Goal: Information Seeking & Learning: Find specific fact

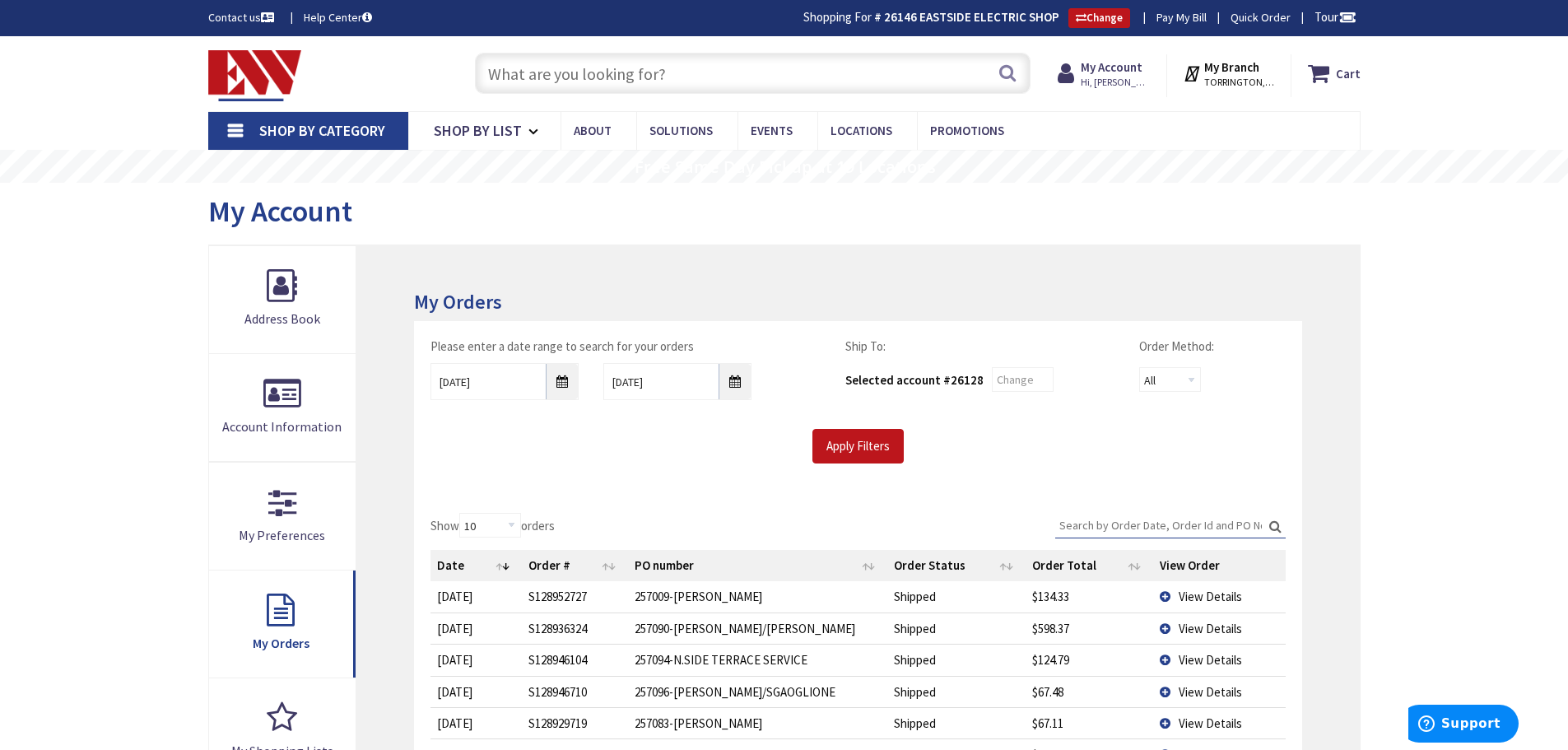
click at [568, 87] on input "text" at bounding box center [753, 73] width 556 height 42
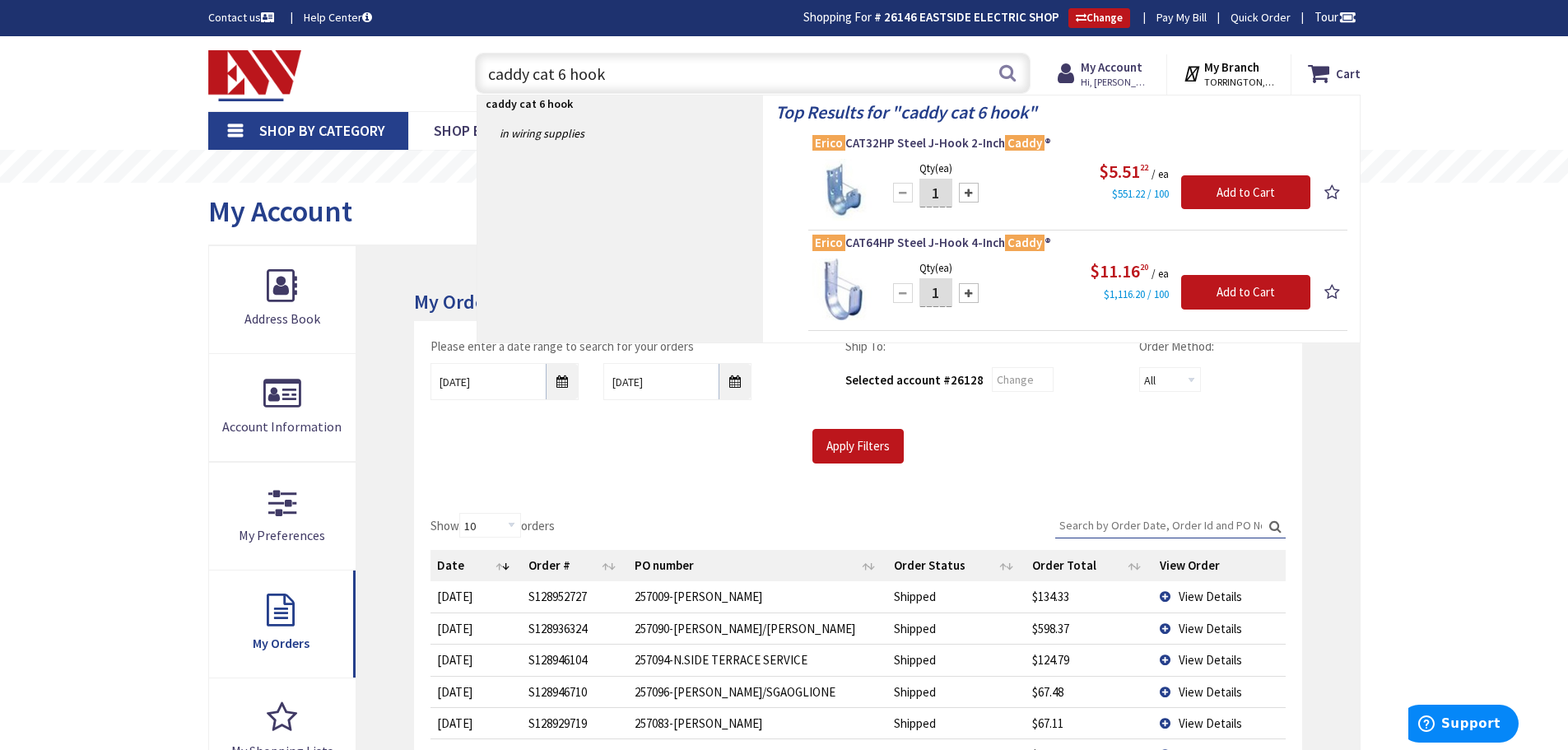
type input "caddy cat 6 hooks"
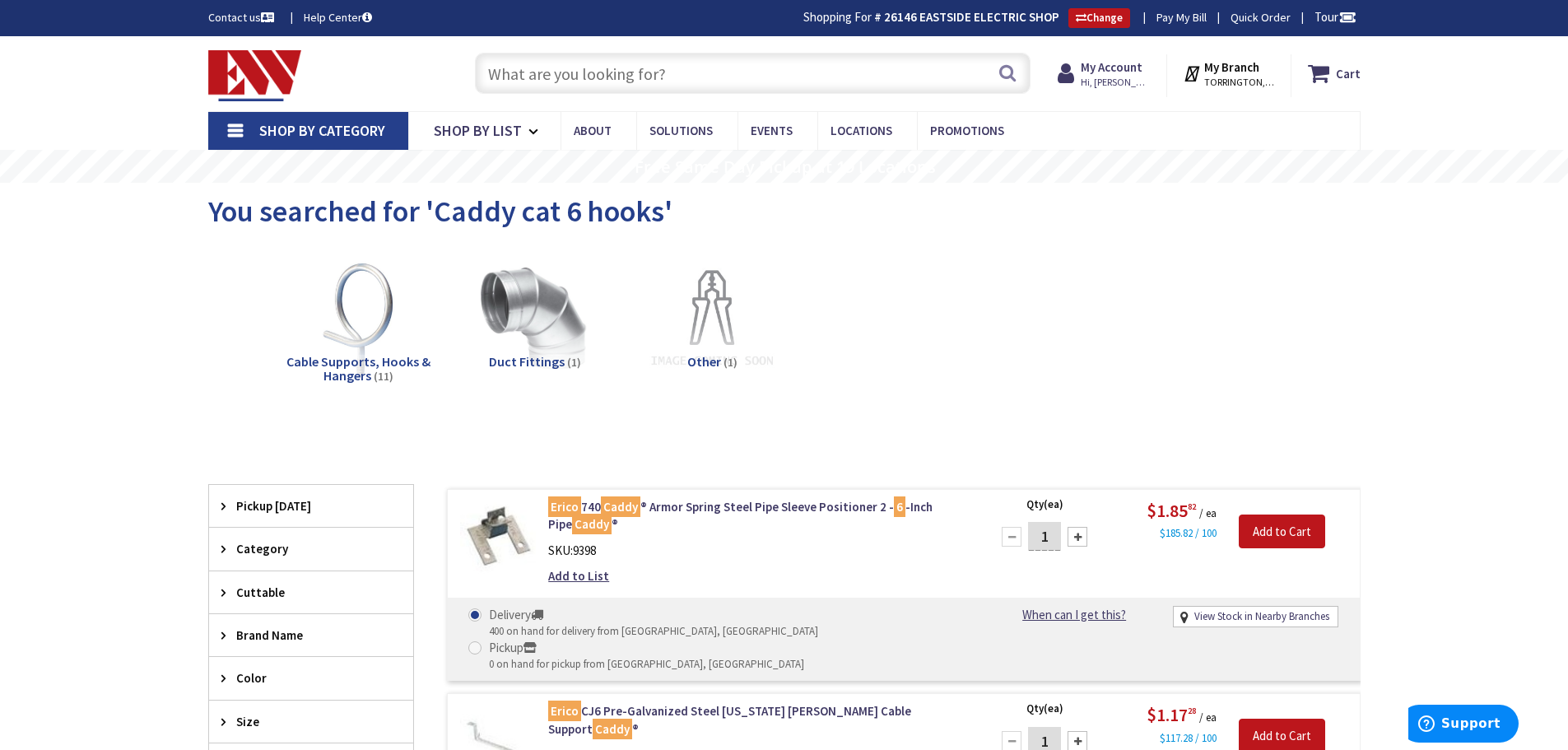
click at [558, 76] on input "text" at bounding box center [753, 73] width 556 height 42
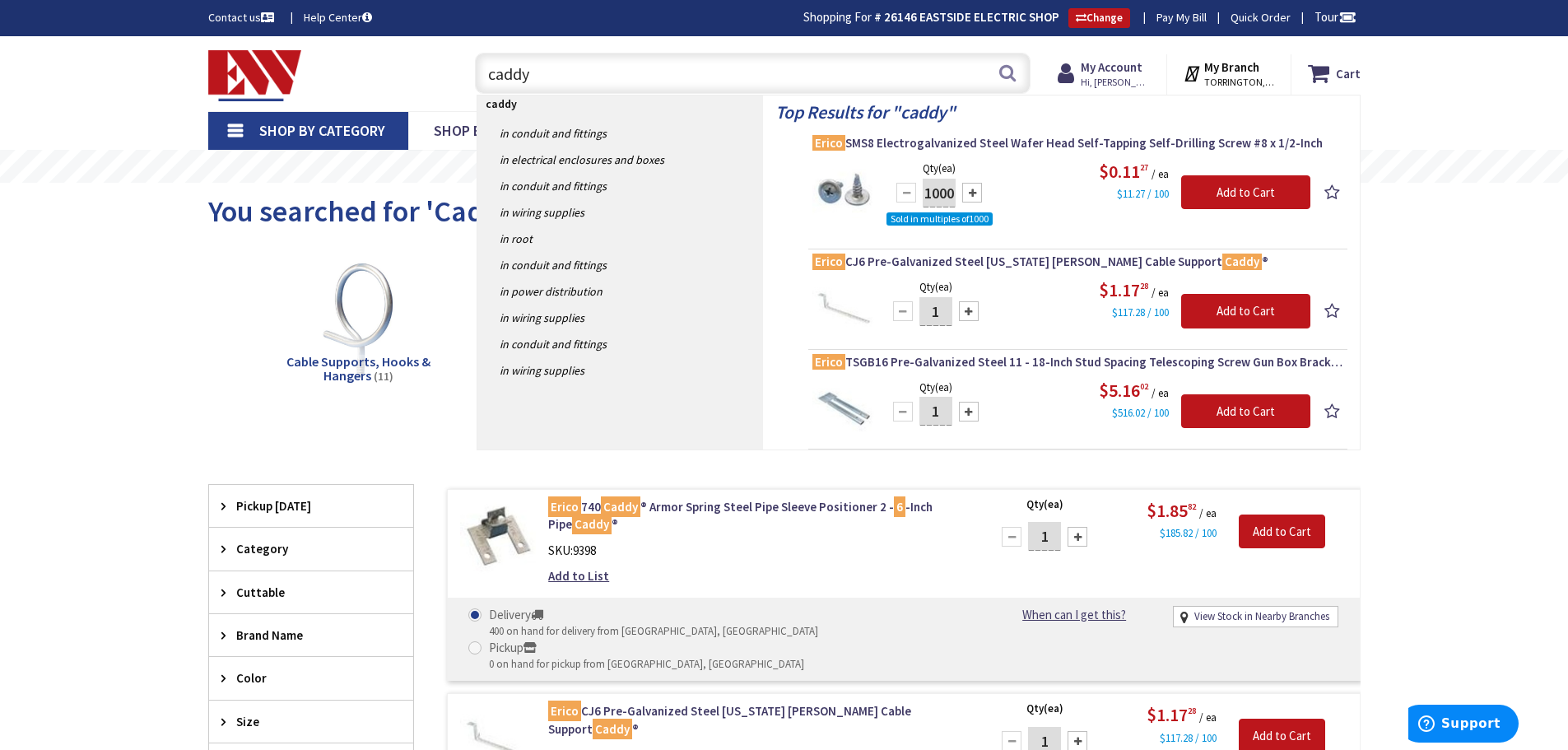
type input "caddy j"
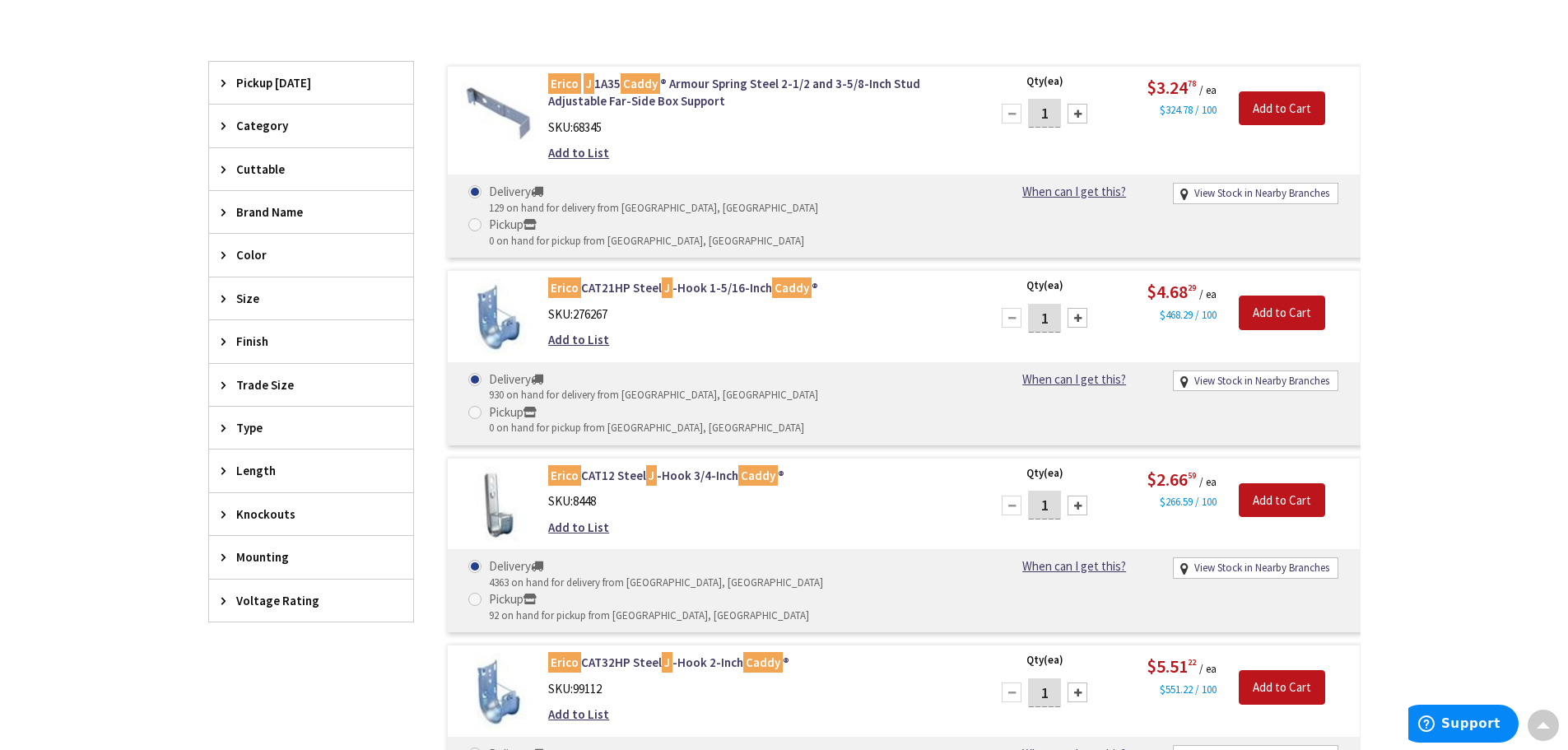
scroll to position [494, 0]
click at [631, 466] on link "Erico CAT12 Steel J -Hook 3/4-Inch Caddy ®" at bounding box center [758, 475] width 419 height 17
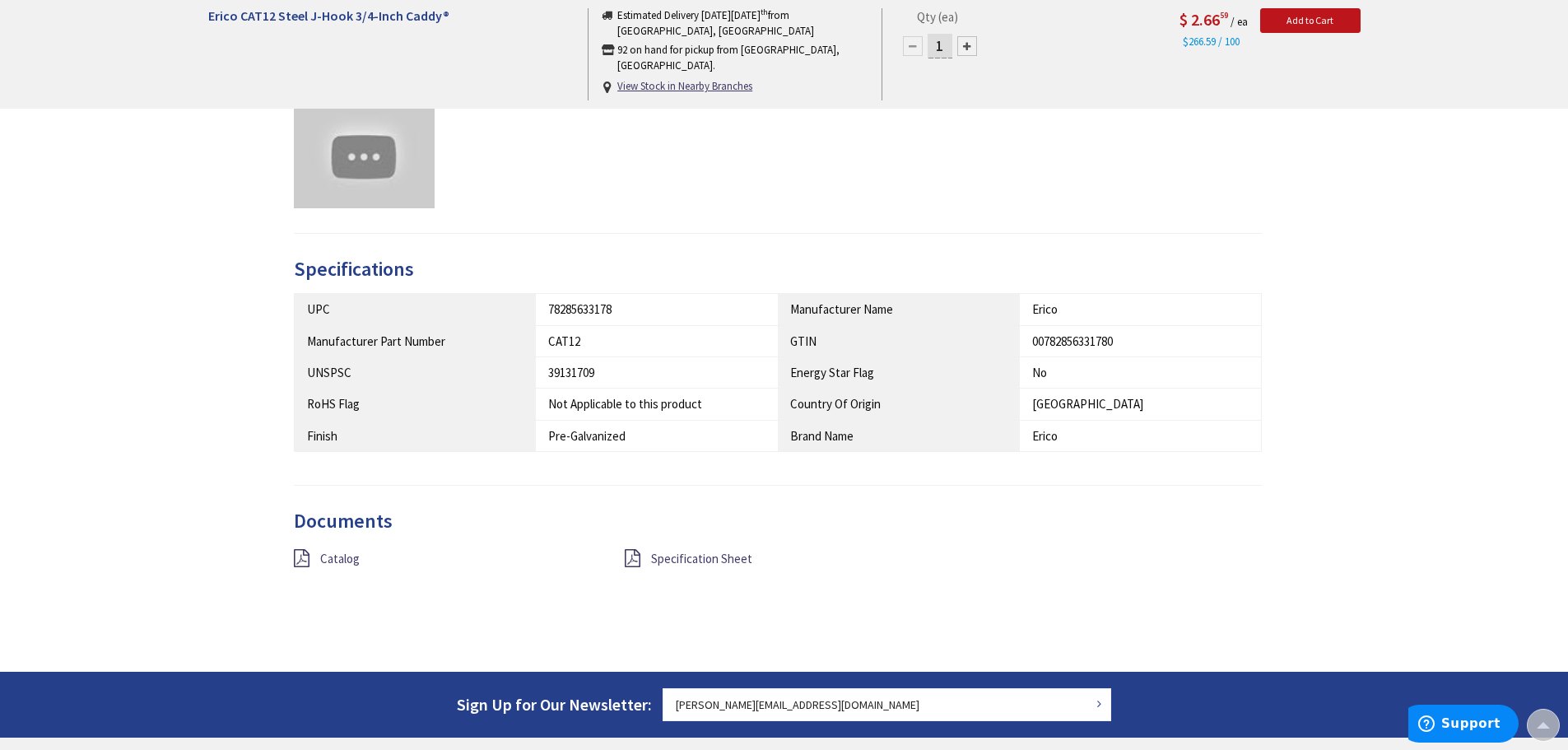
scroll to position [826, 0]
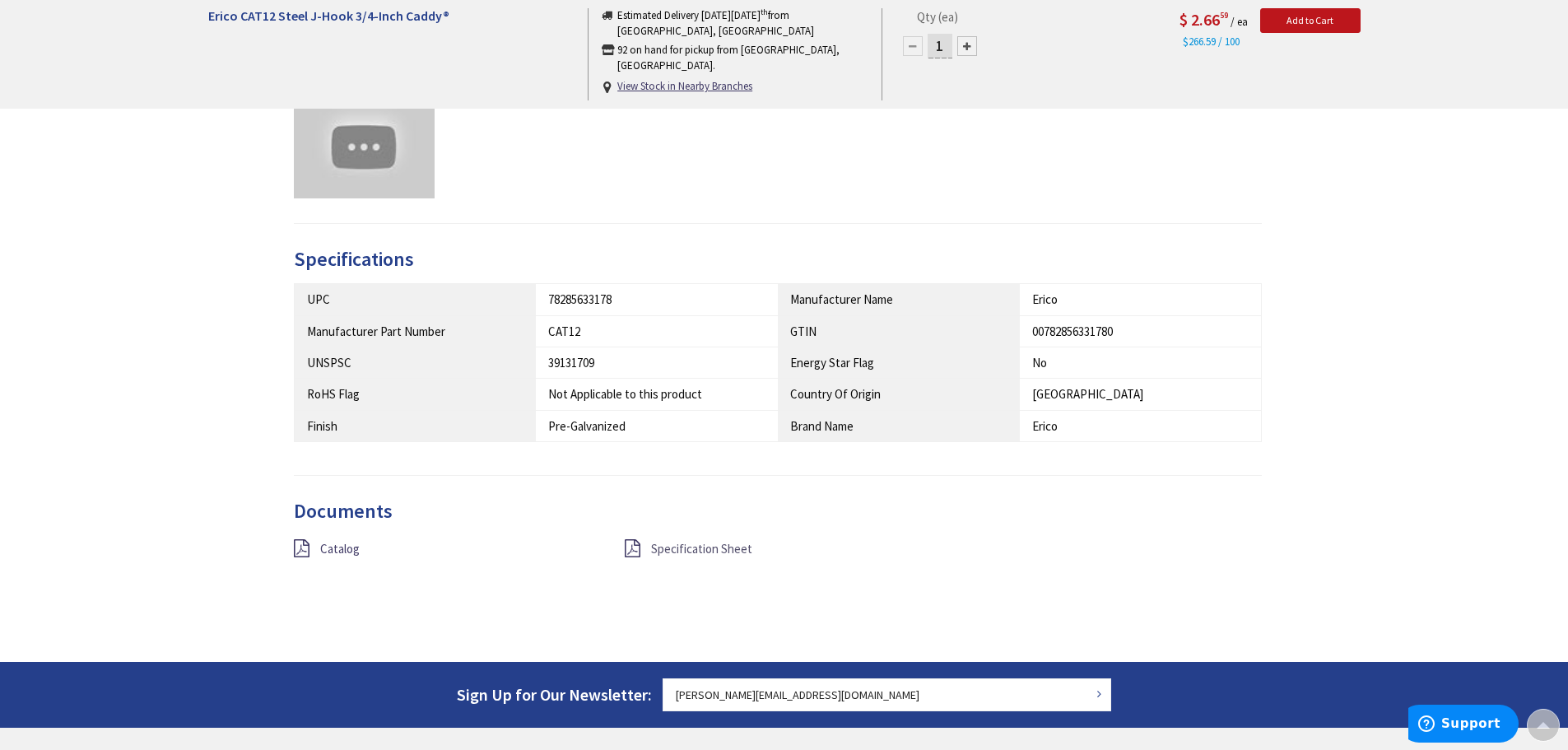
click at [666, 546] on span "Specification Sheet" at bounding box center [702, 549] width 101 height 16
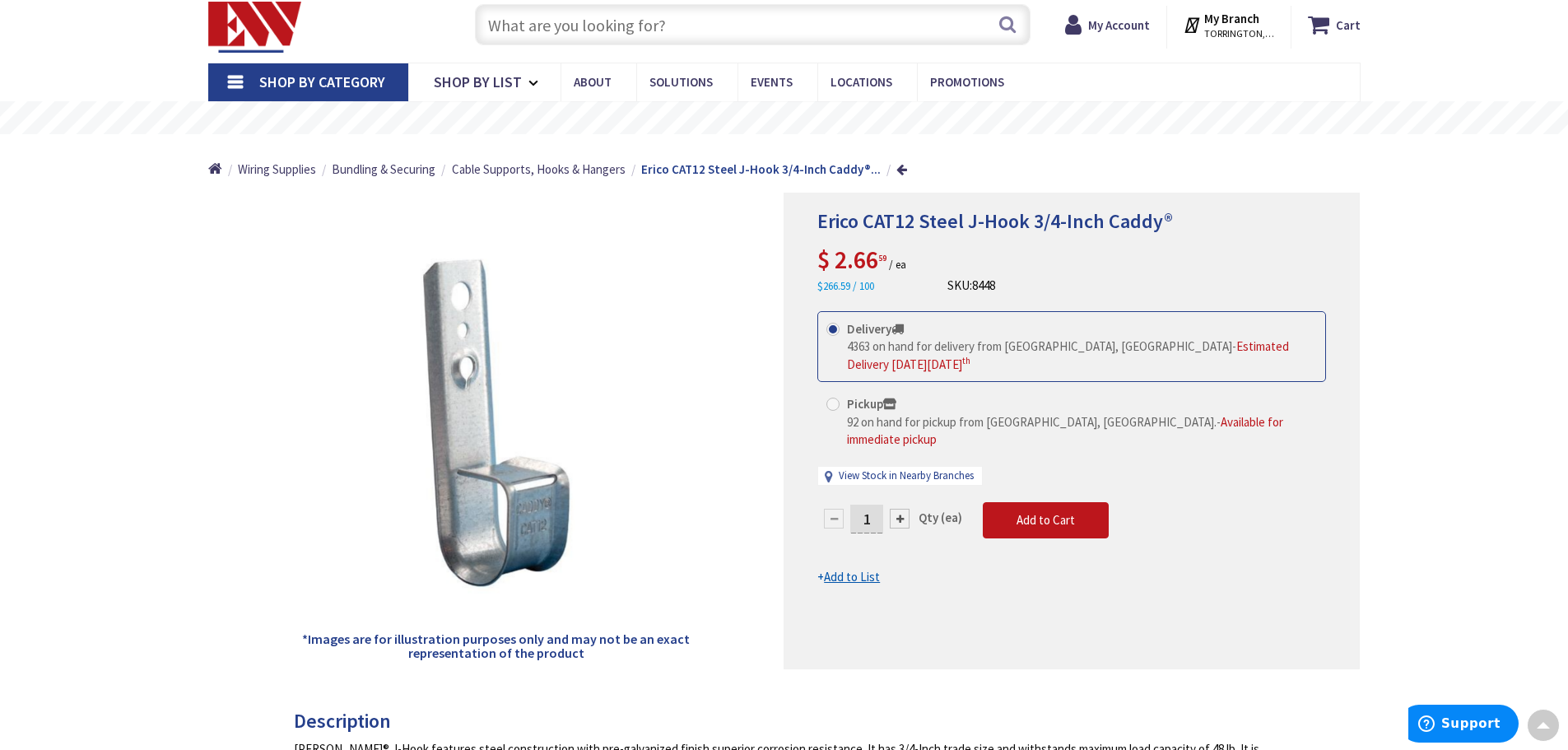
scroll to position [2, 0]
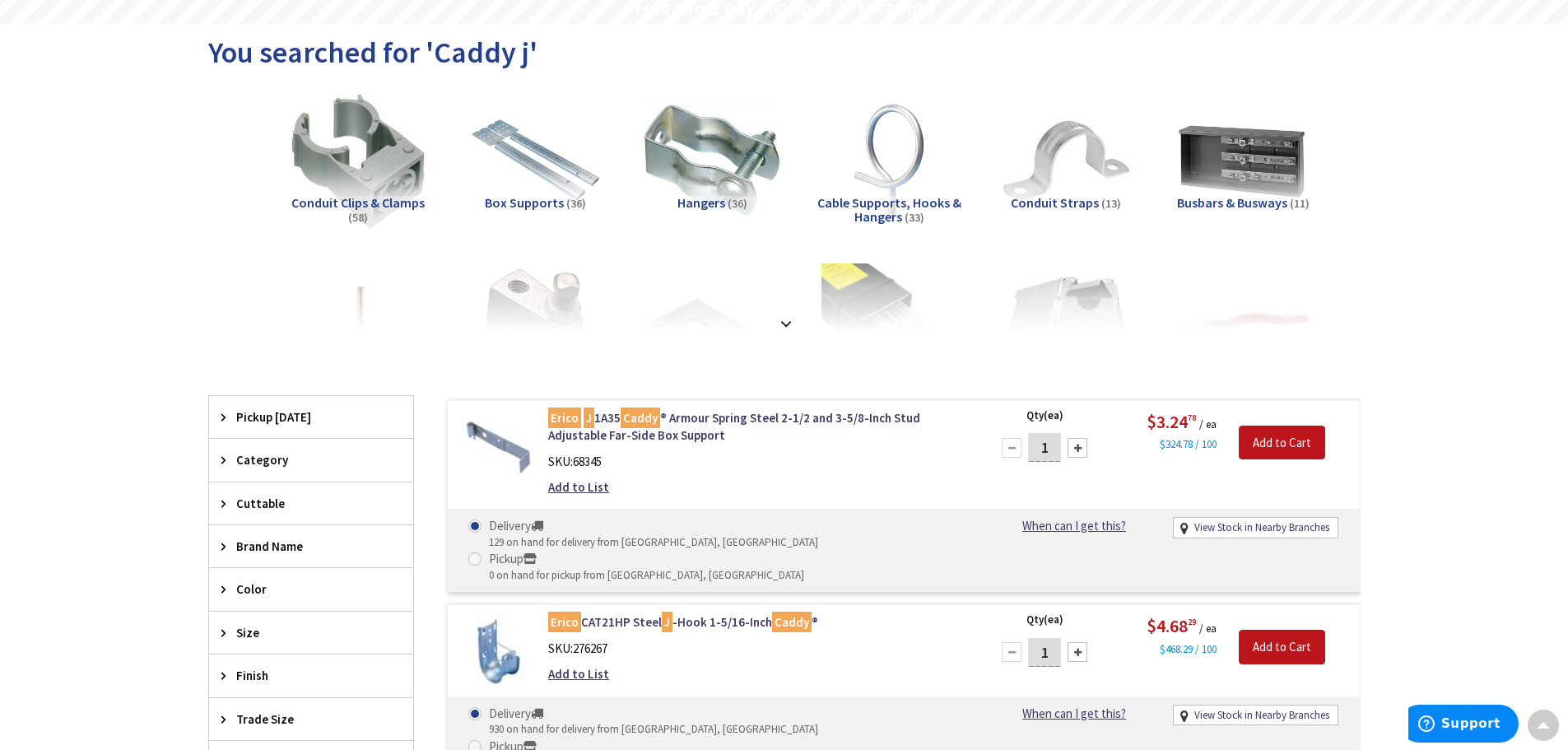
scroll to position [8, 0]
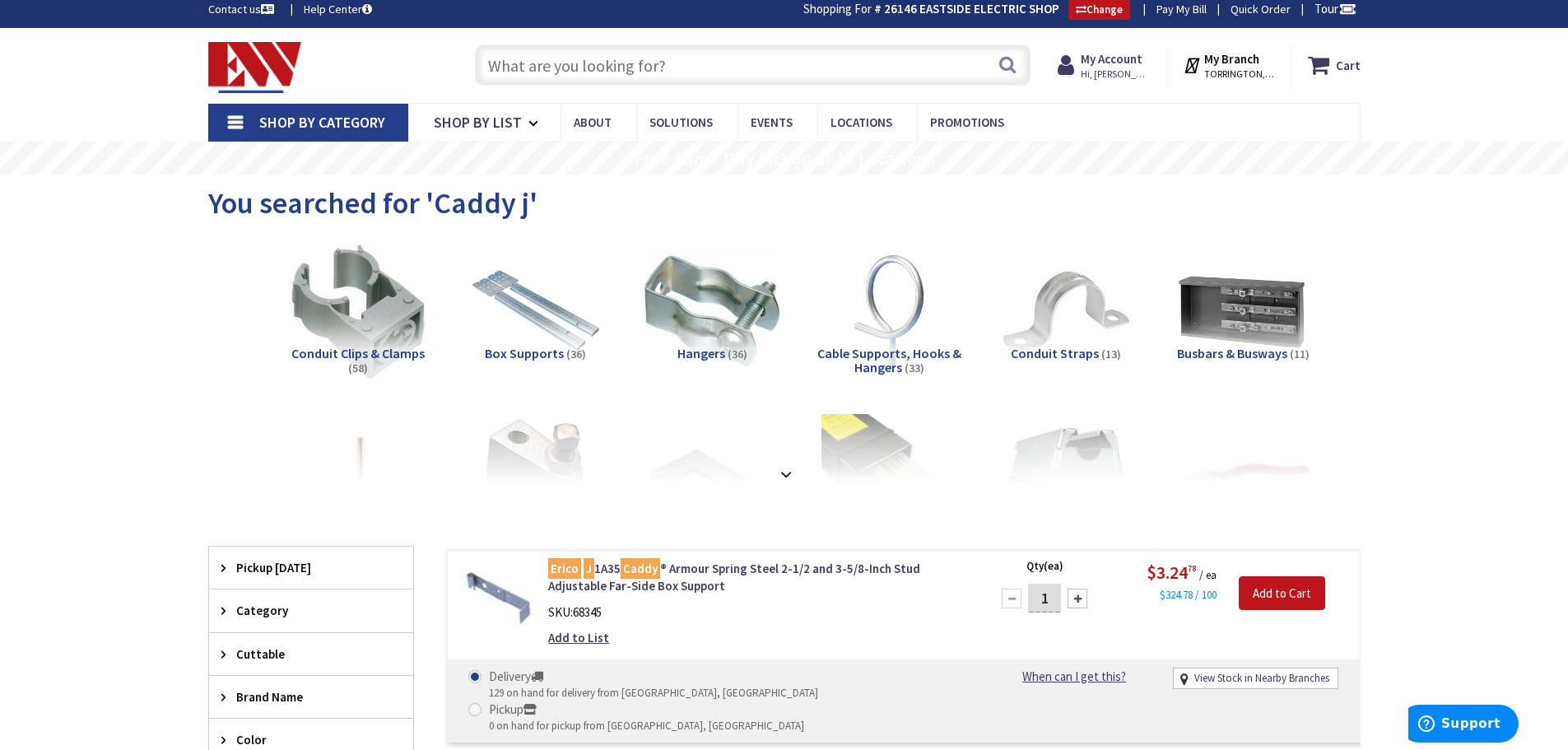
click at [588, 68] on input "text" at bounding box center [753, 65] width 556 height 42
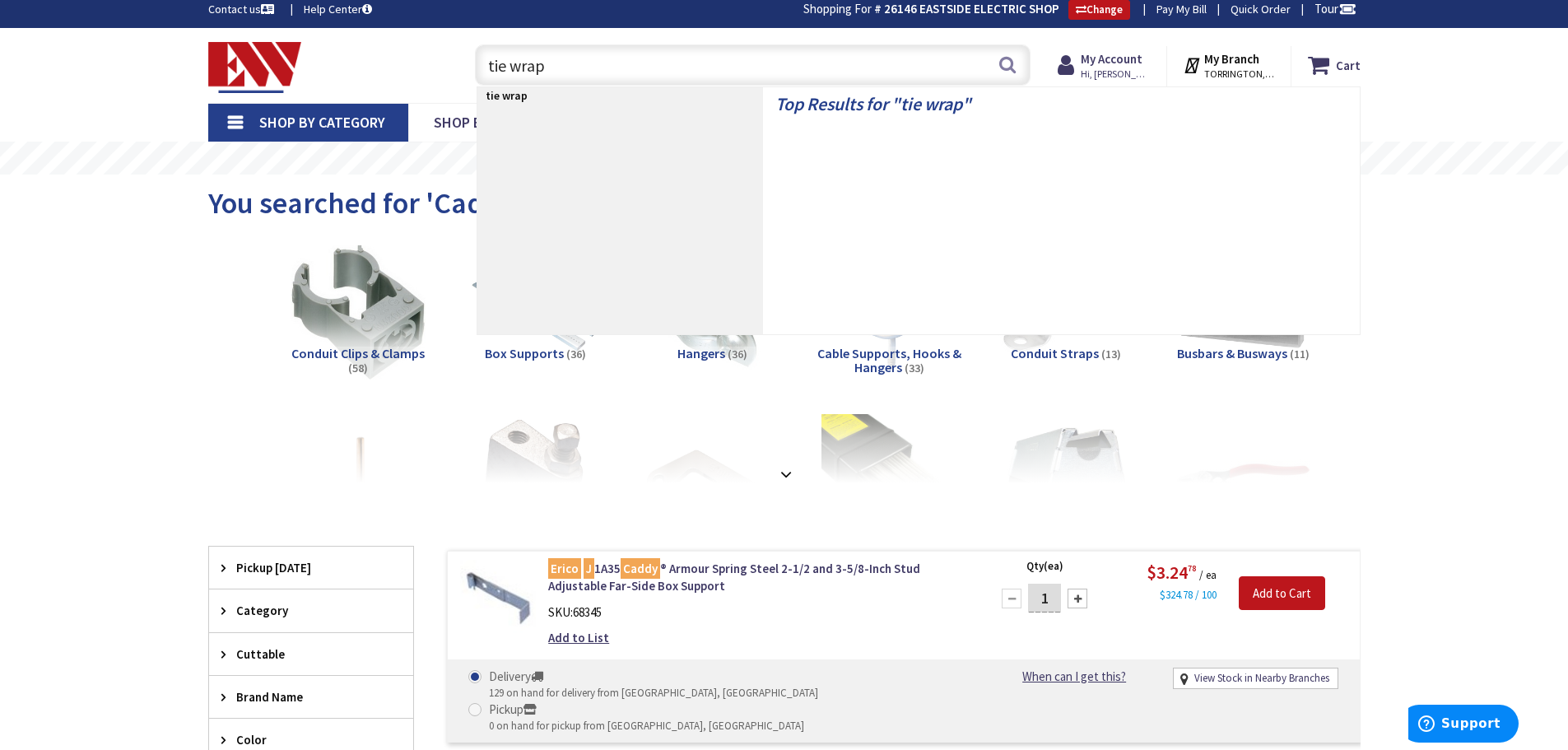
type input "tie wraps"
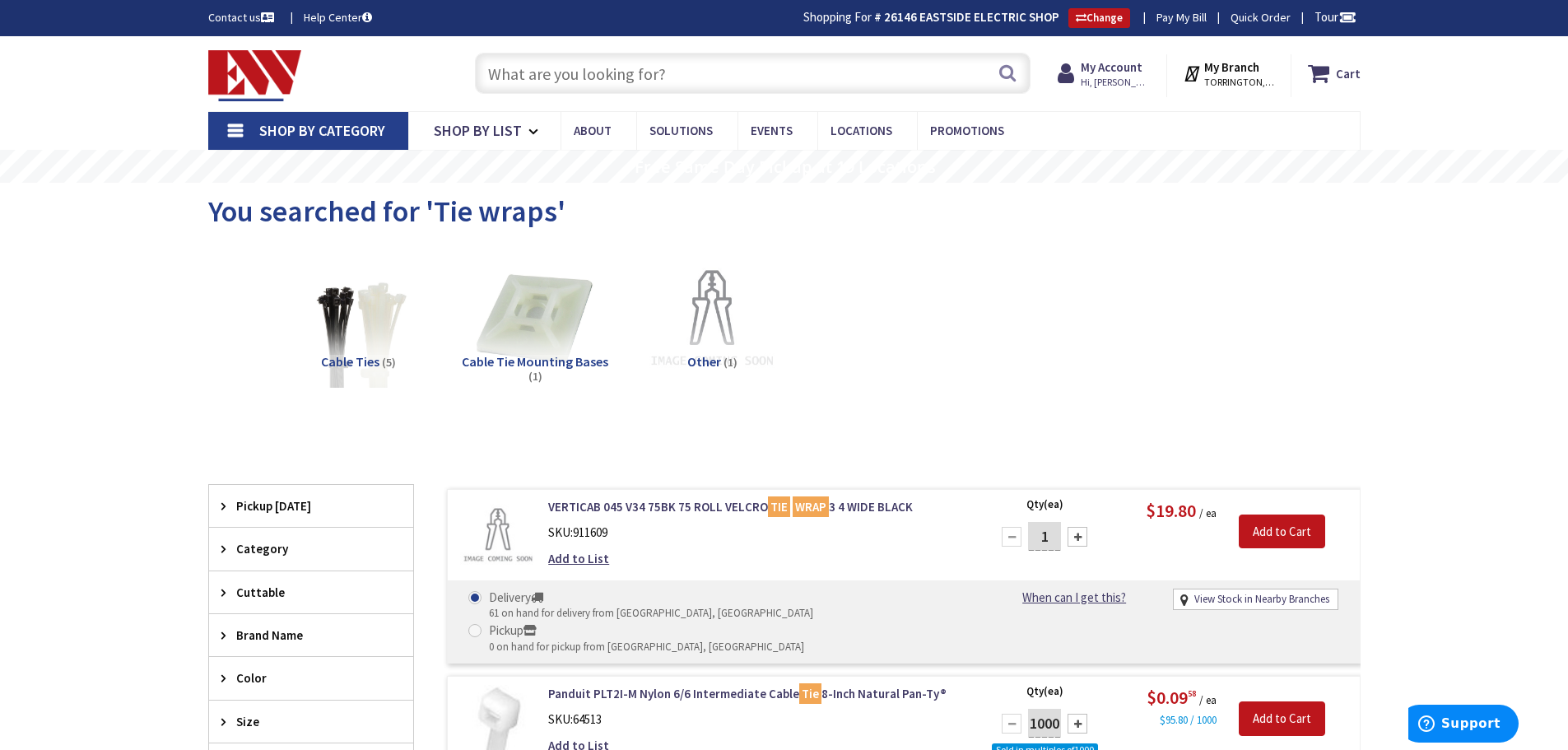
click at [557, 73] on input "text" at bounding box center [753, 73] width 556 height 42
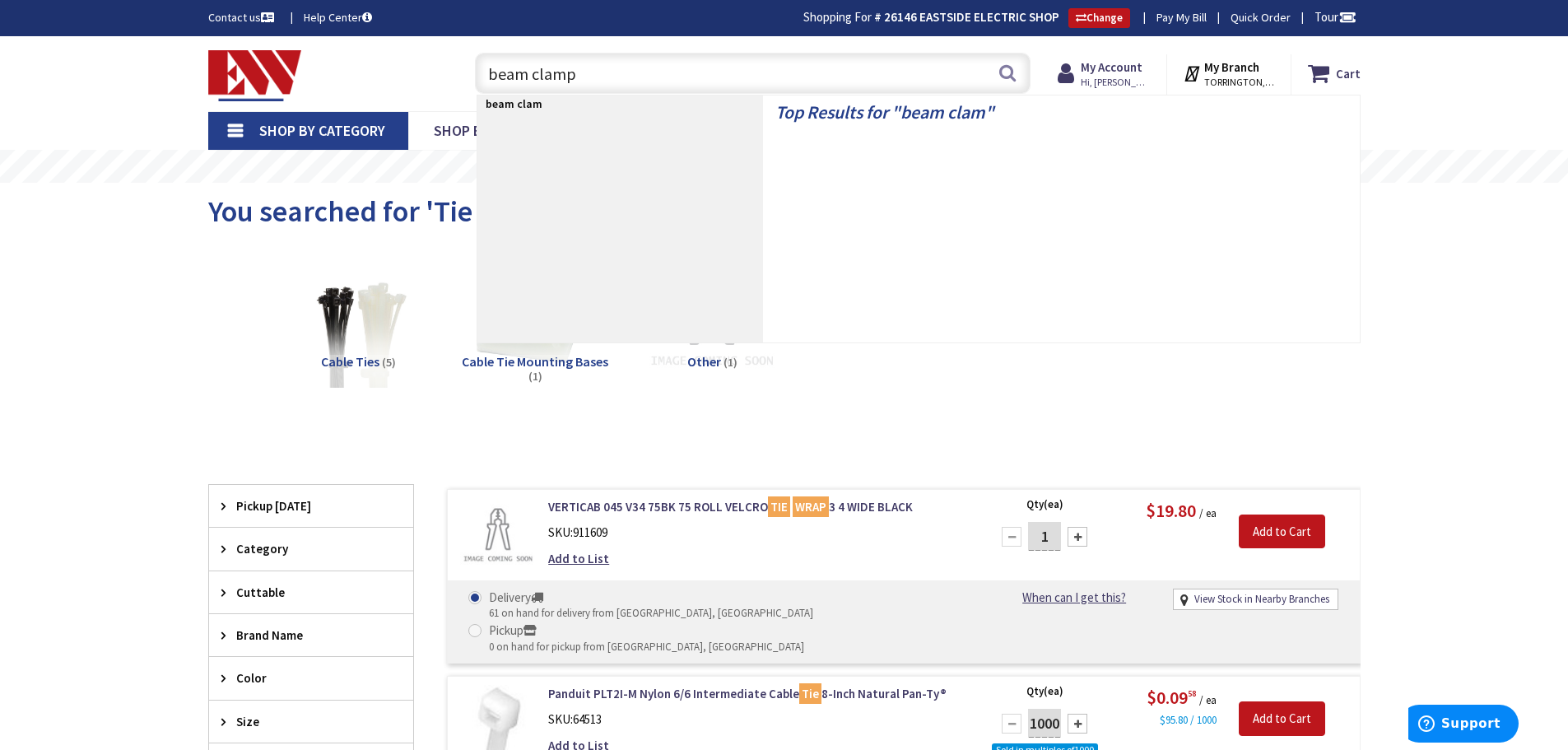
type input "beam clamps"
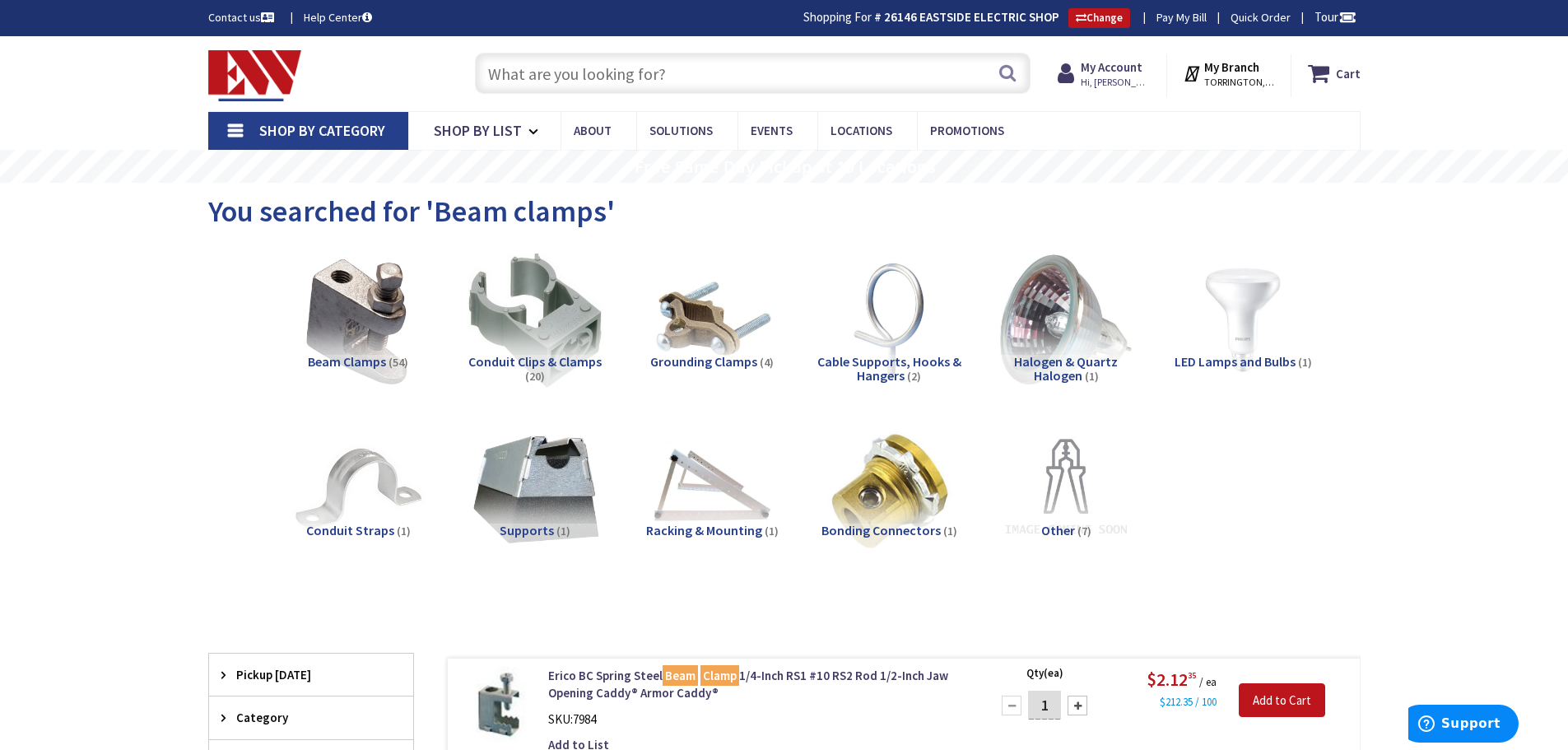
click at [578, 77] on input "text" at bounding box center [753, 73] width 556 height 42
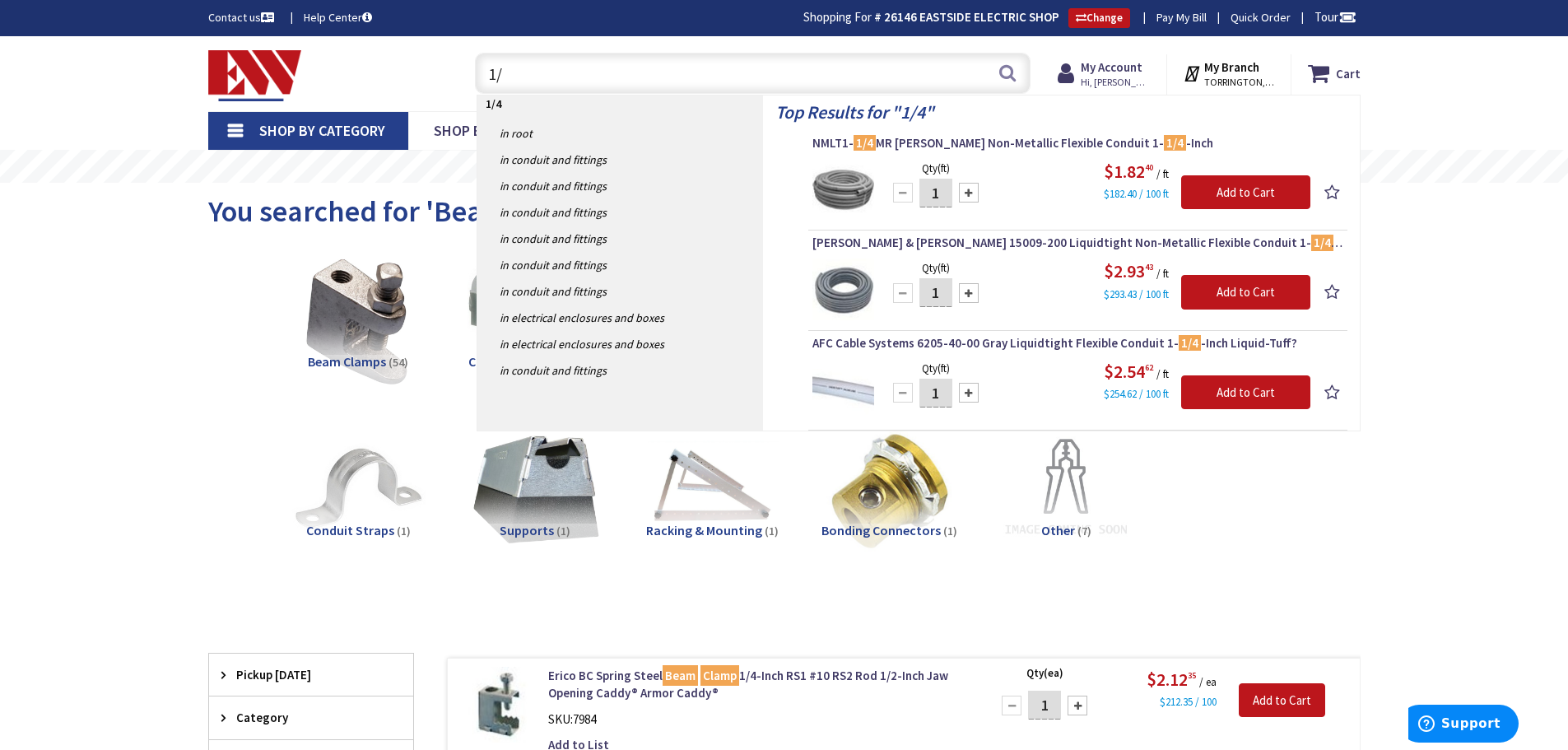
type input "1"
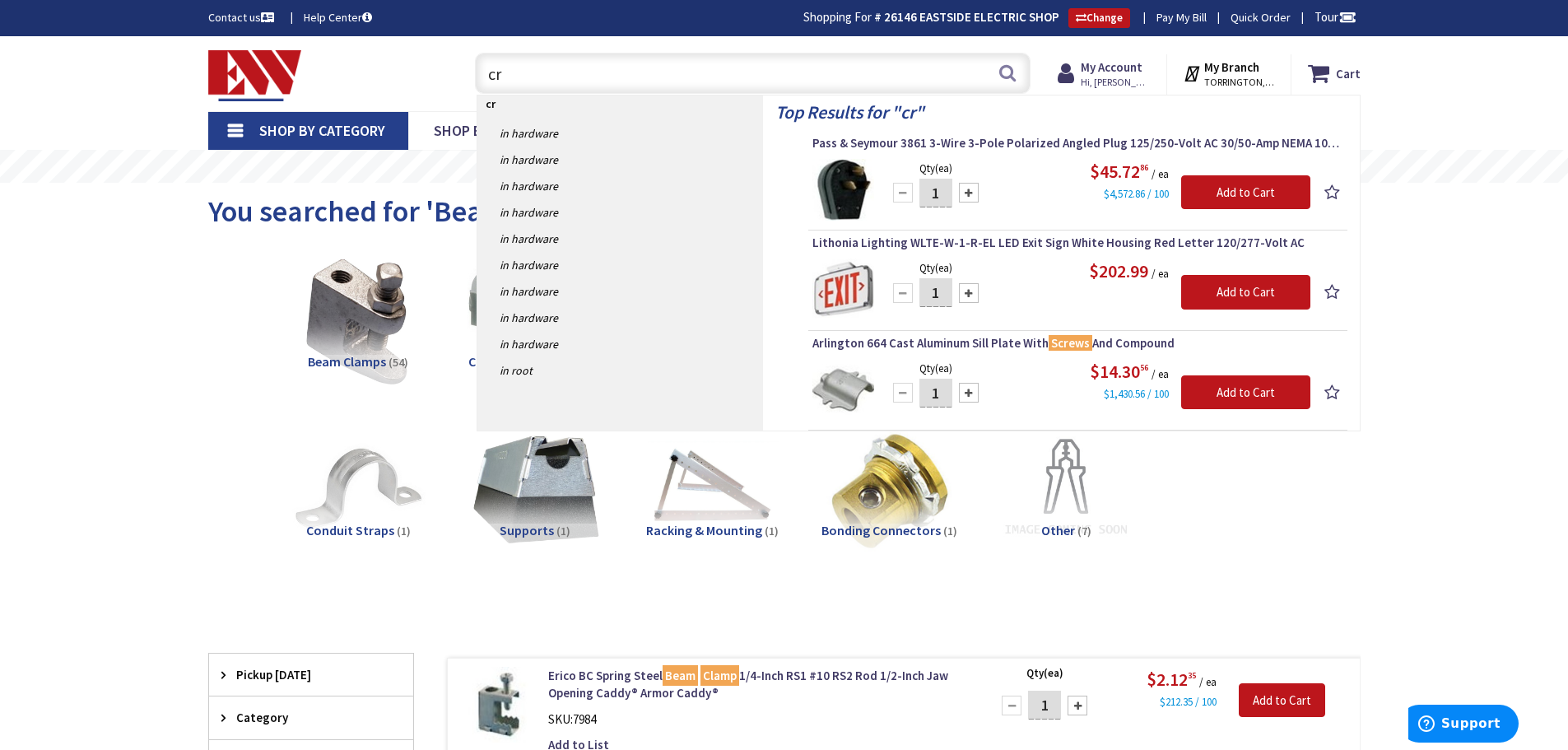
type input "c"
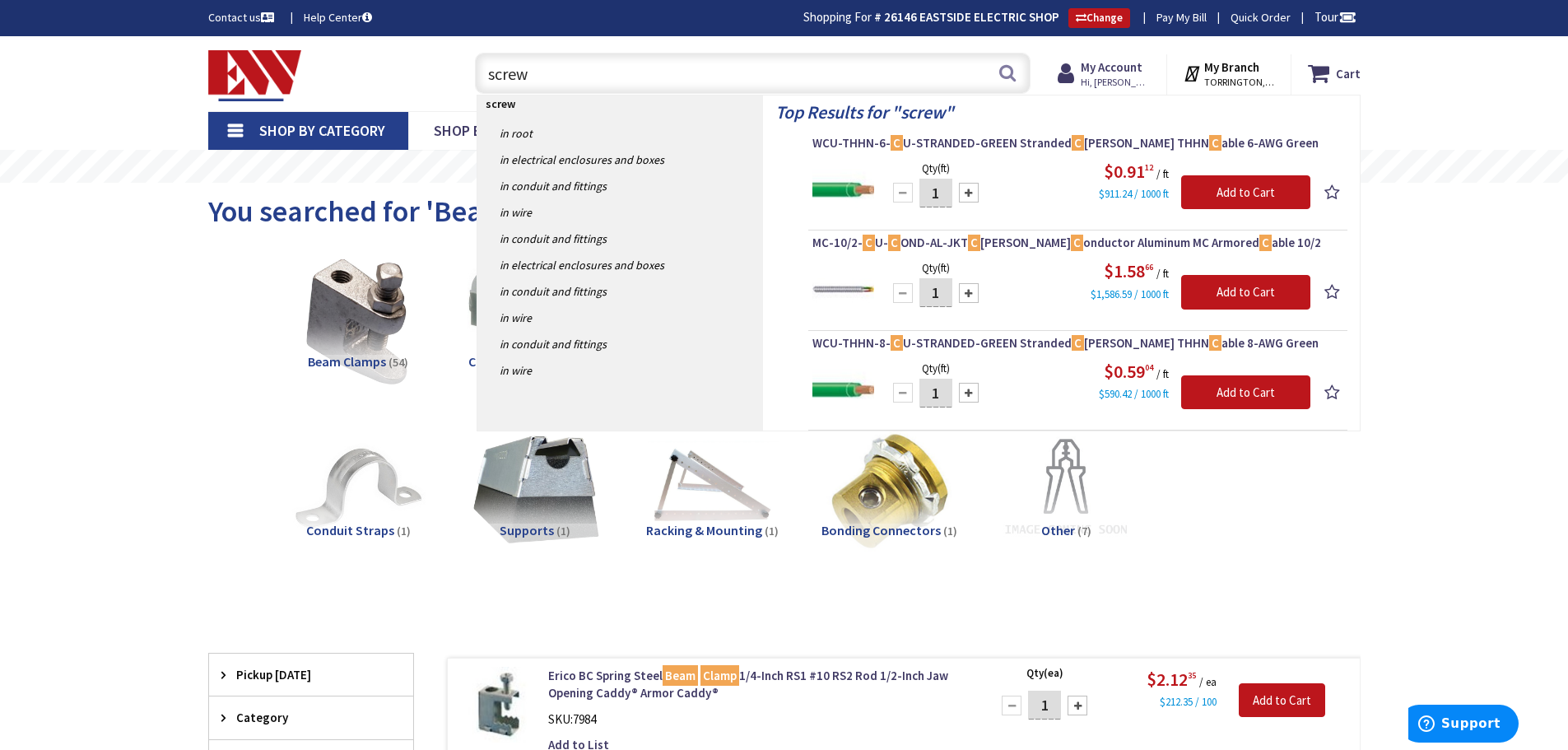
type input "screws"
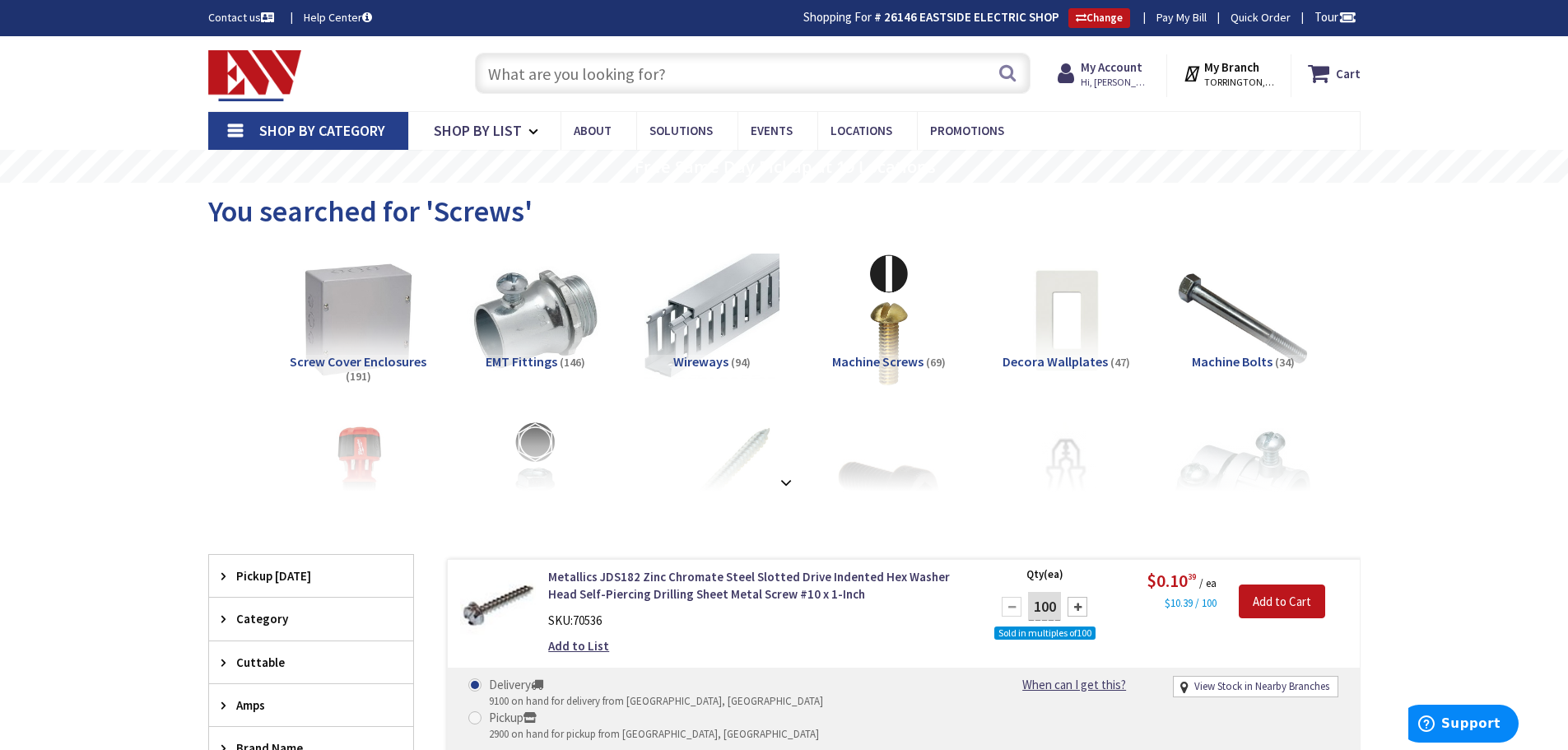
click at [572, 71] on input "text" at bounding box center [753, 73] width 556 height 42
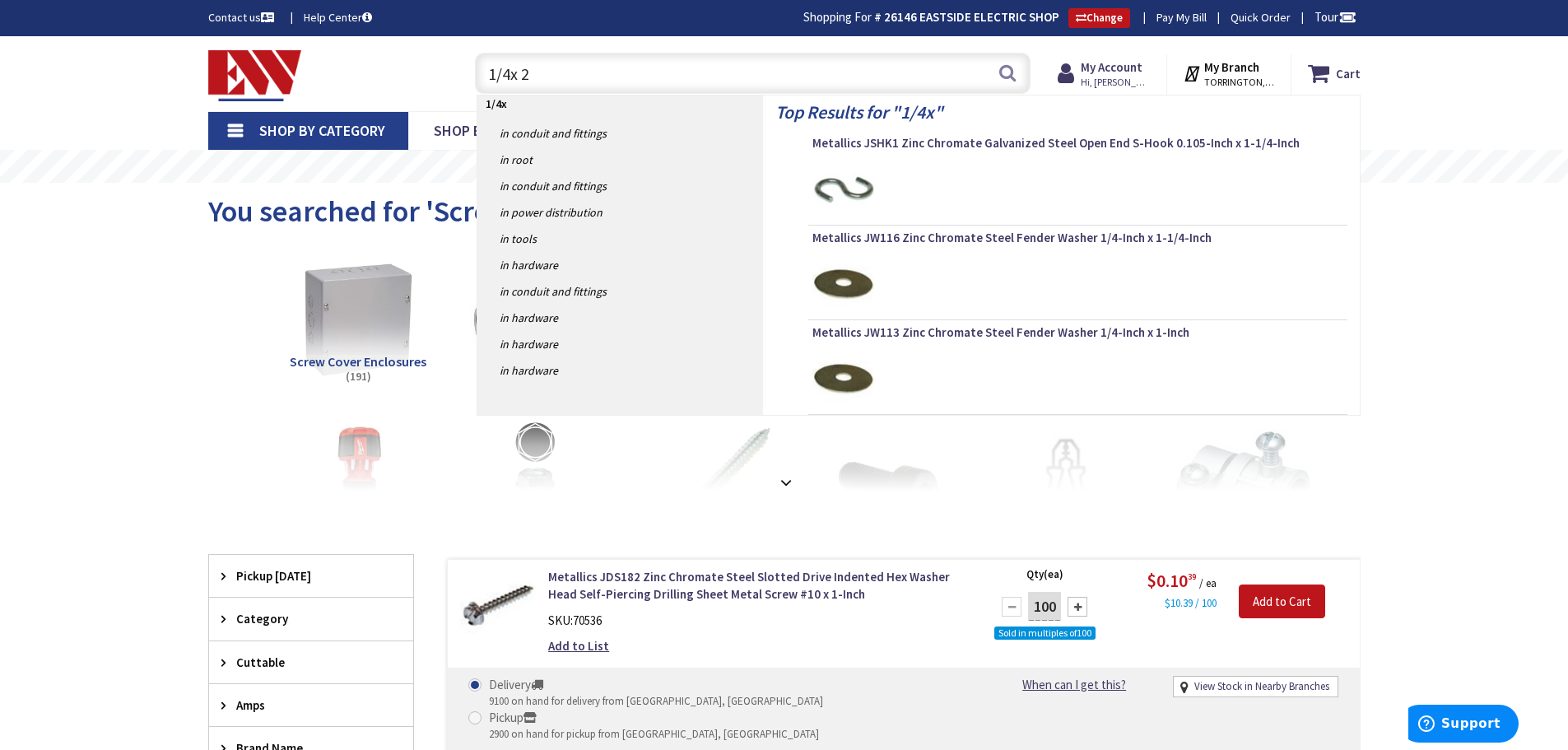
type input "1/4x 20"
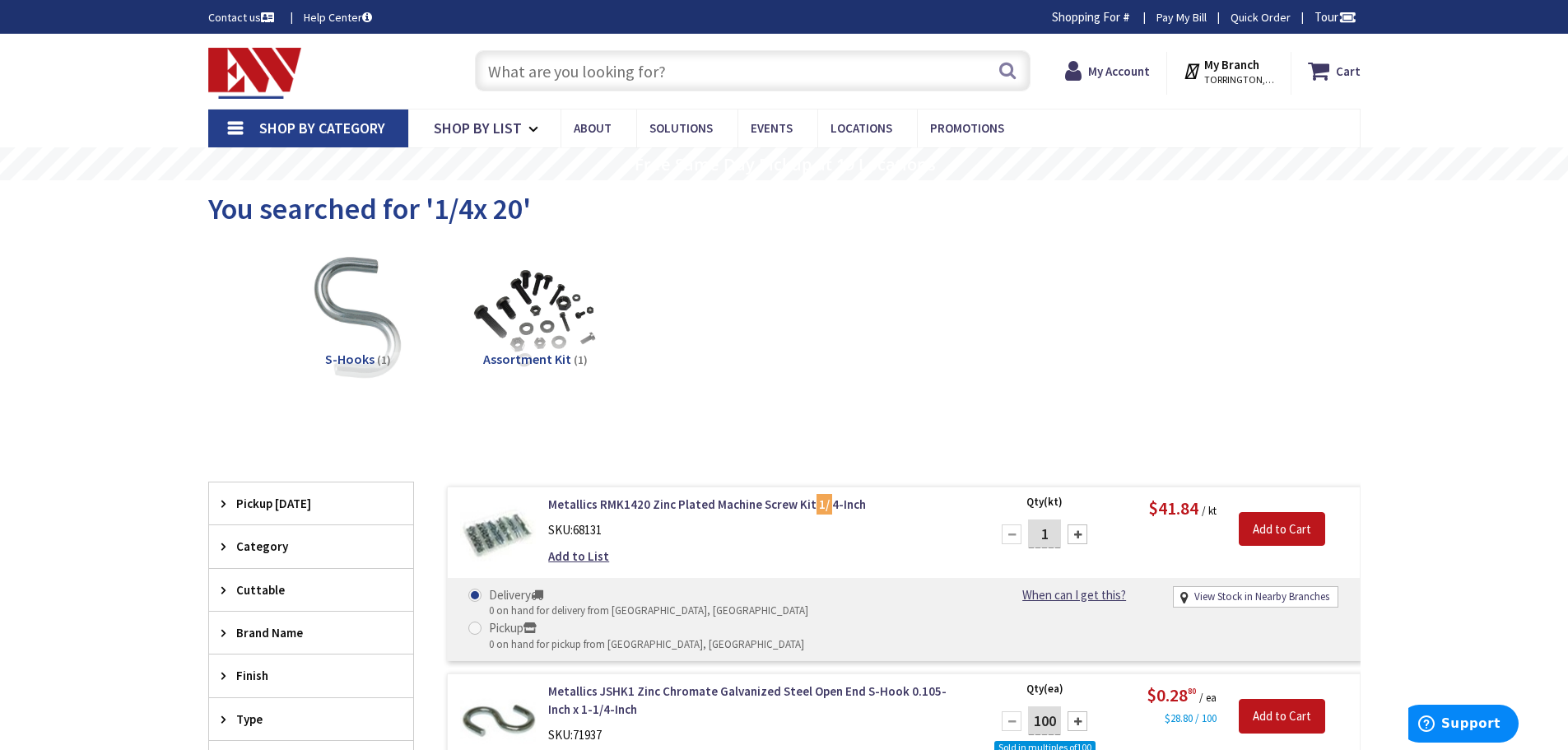
click at [533, 79] on input "text" at bounding box center [753, 71] width 556 height 42
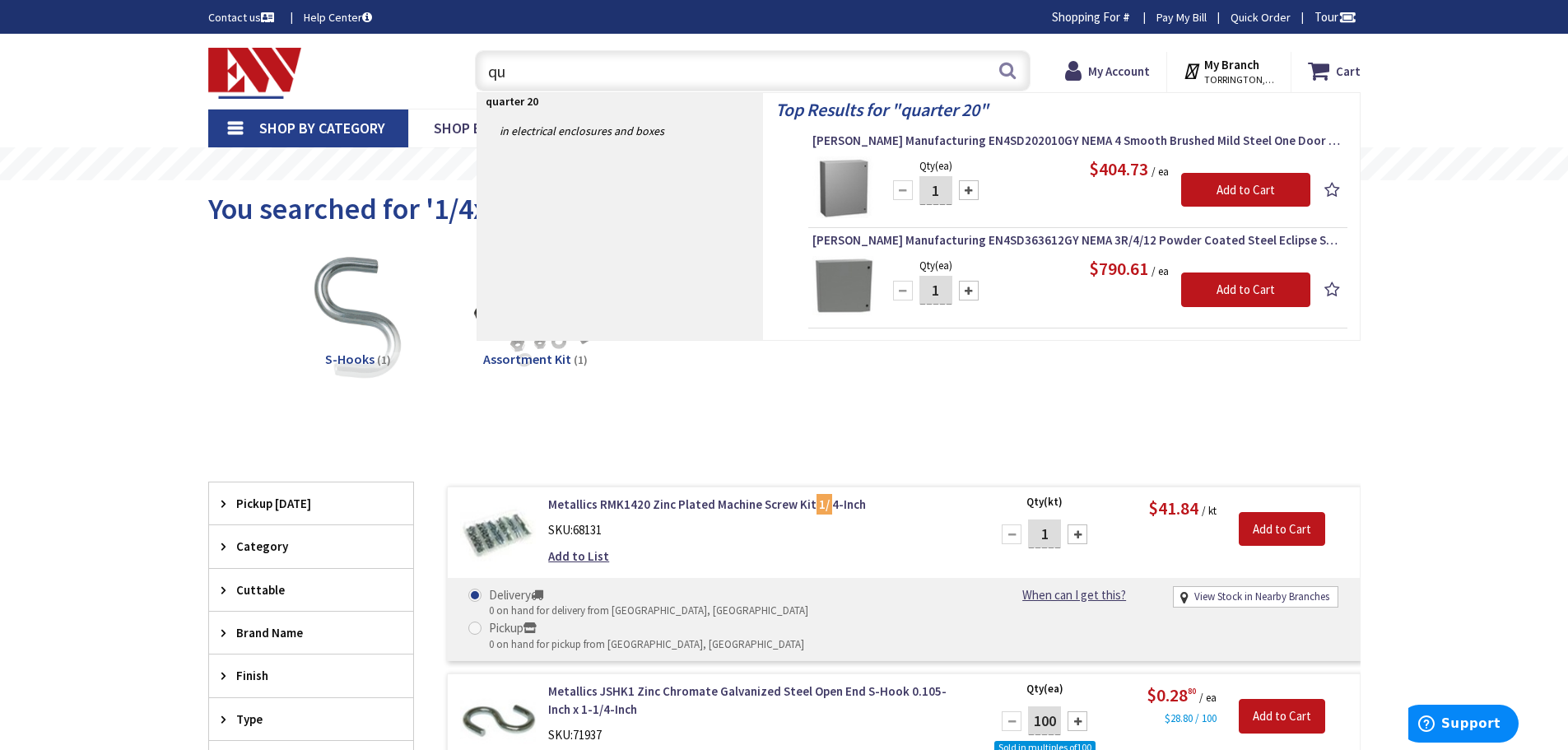
type input "q"
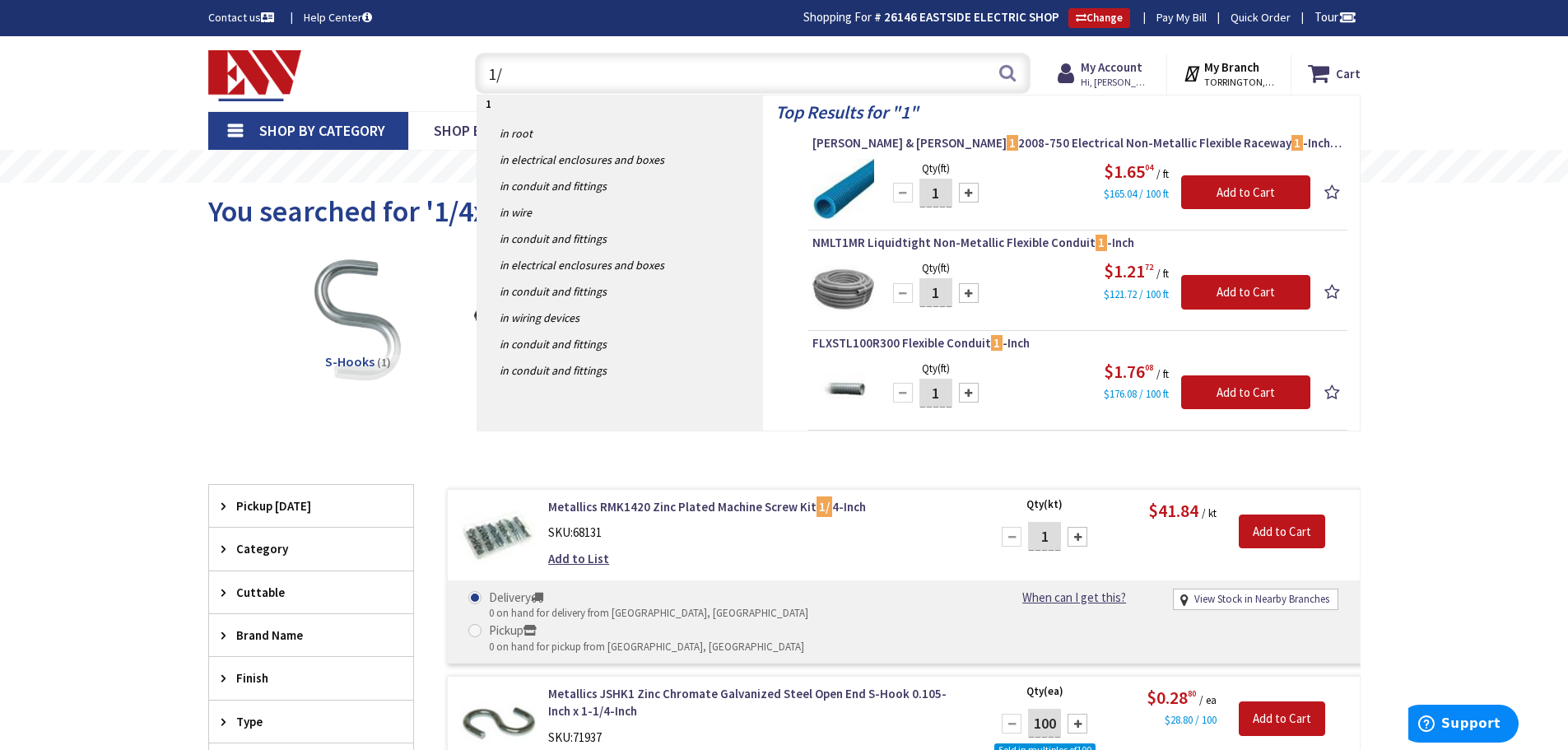
type input "1/4"
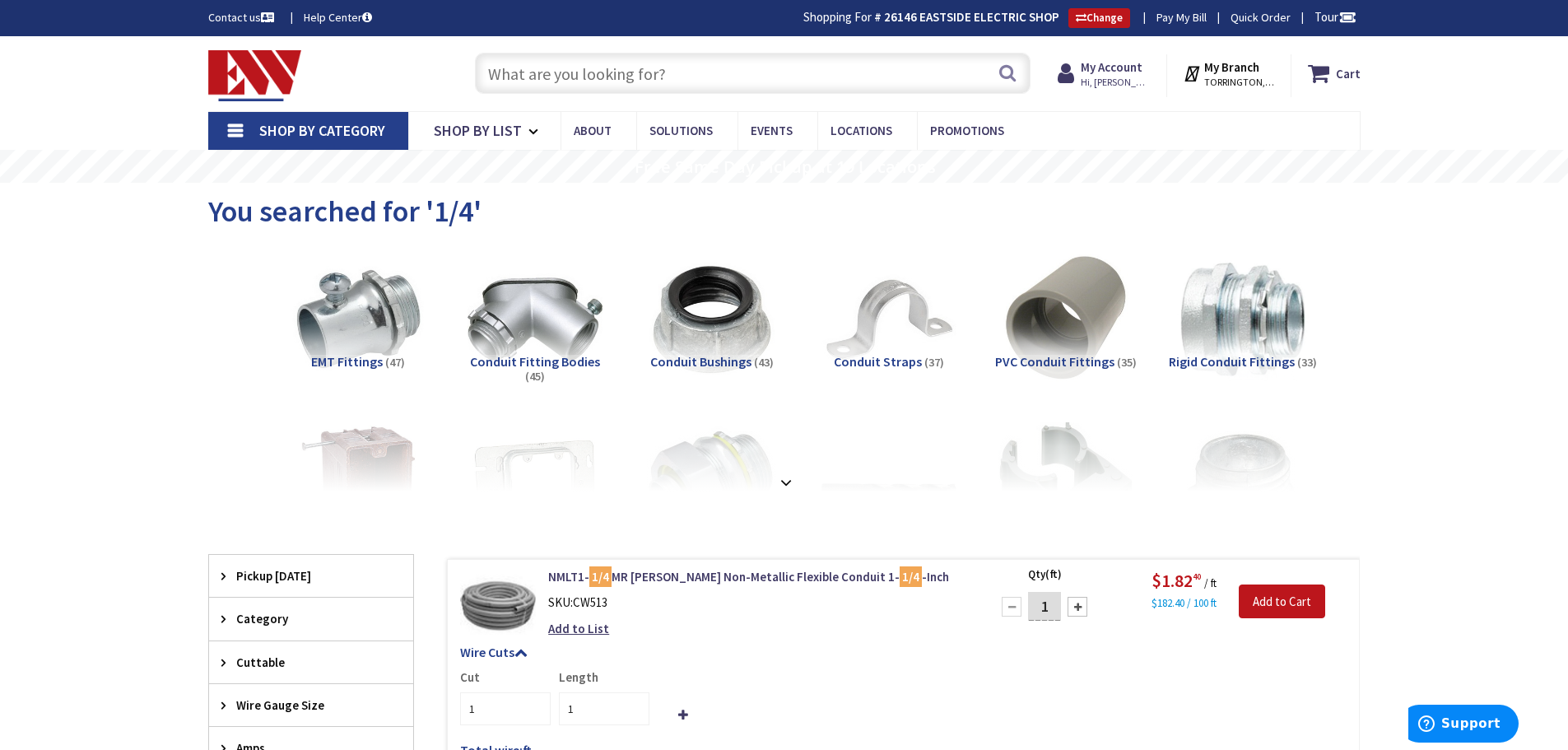
click at [533, 71] on input "text" at bounding box center [753, 73] width 556 height 42
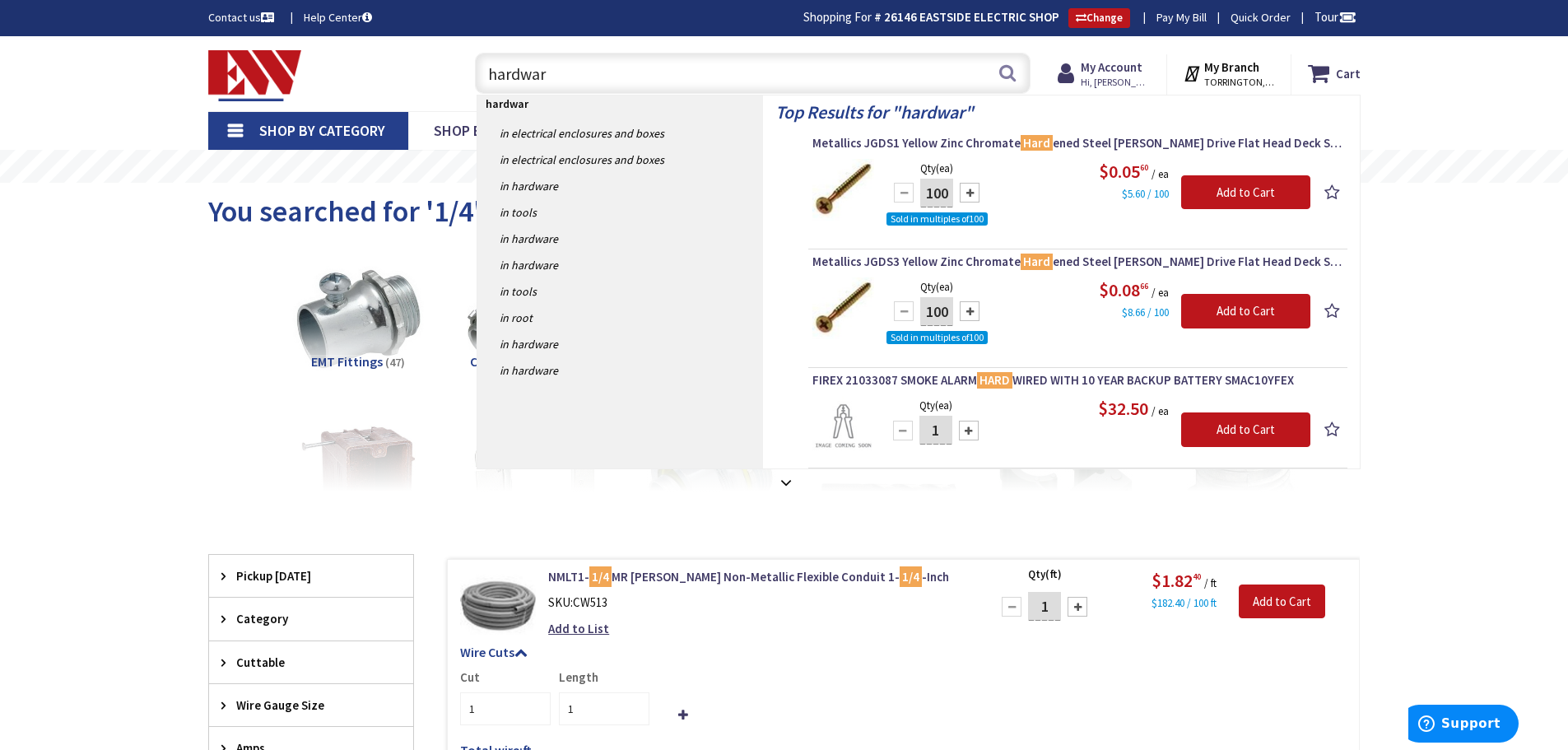
type input "hardware"
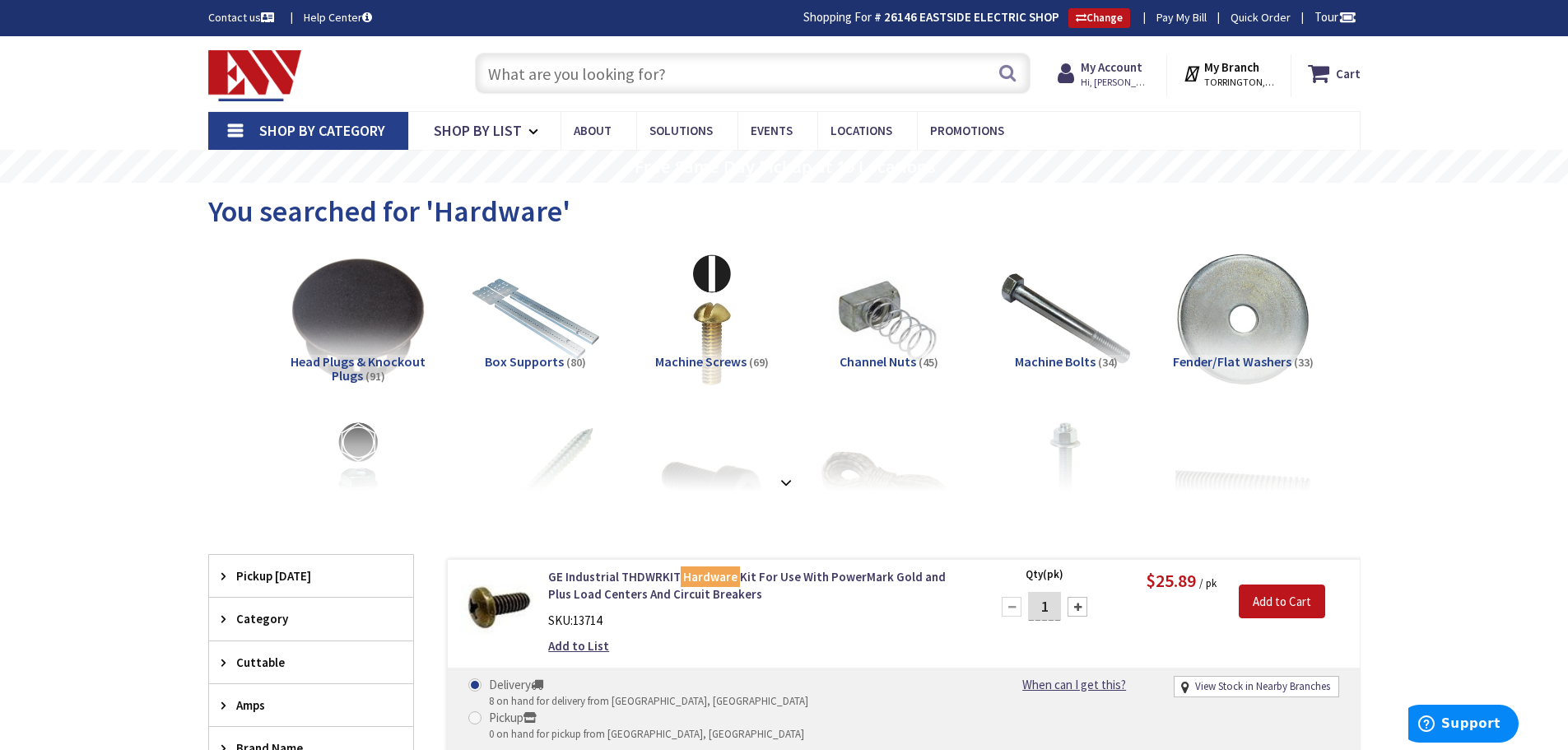
click at [554, 84] on input "text" at bounding box center [753, 73] width 556 height 42
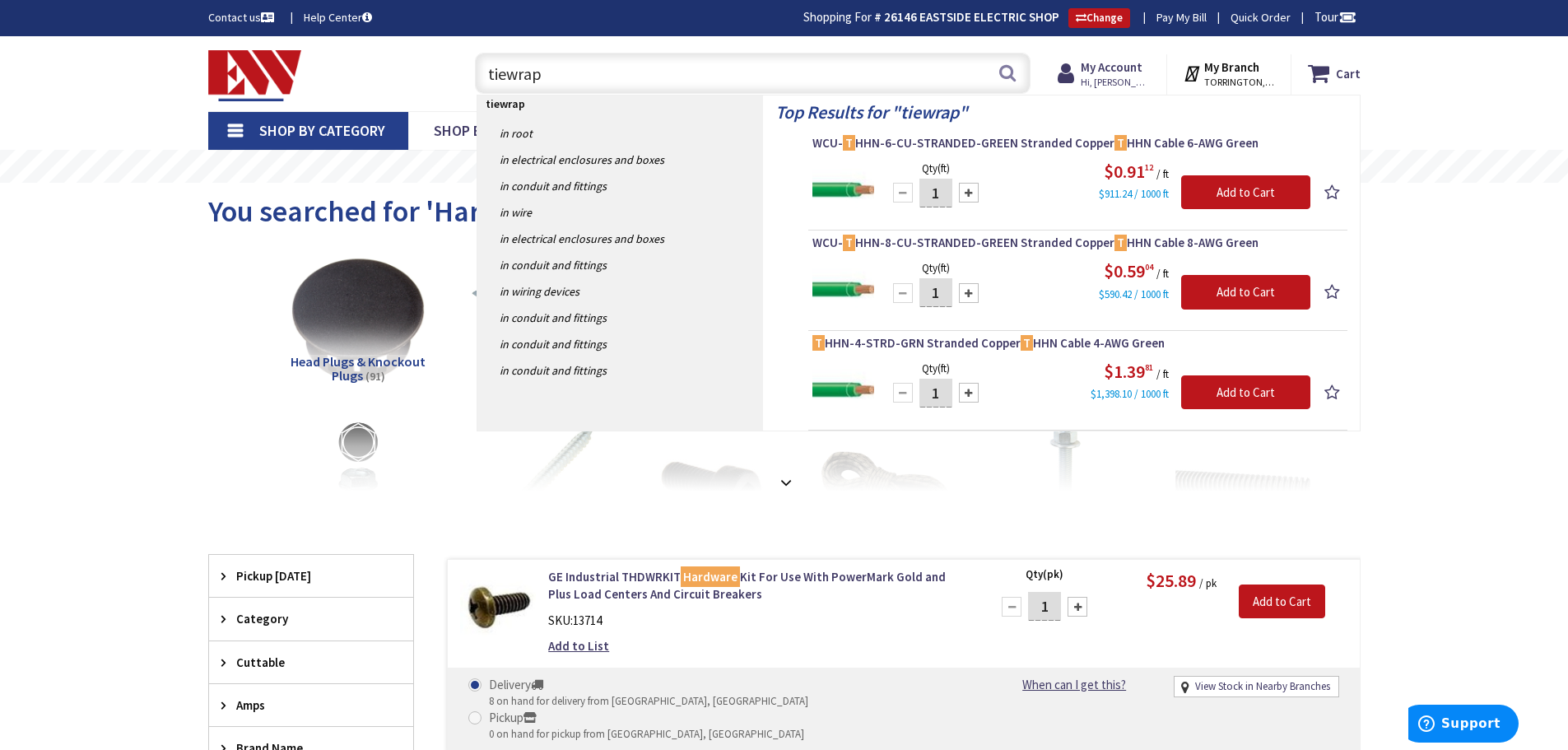
type input "tiewraps"
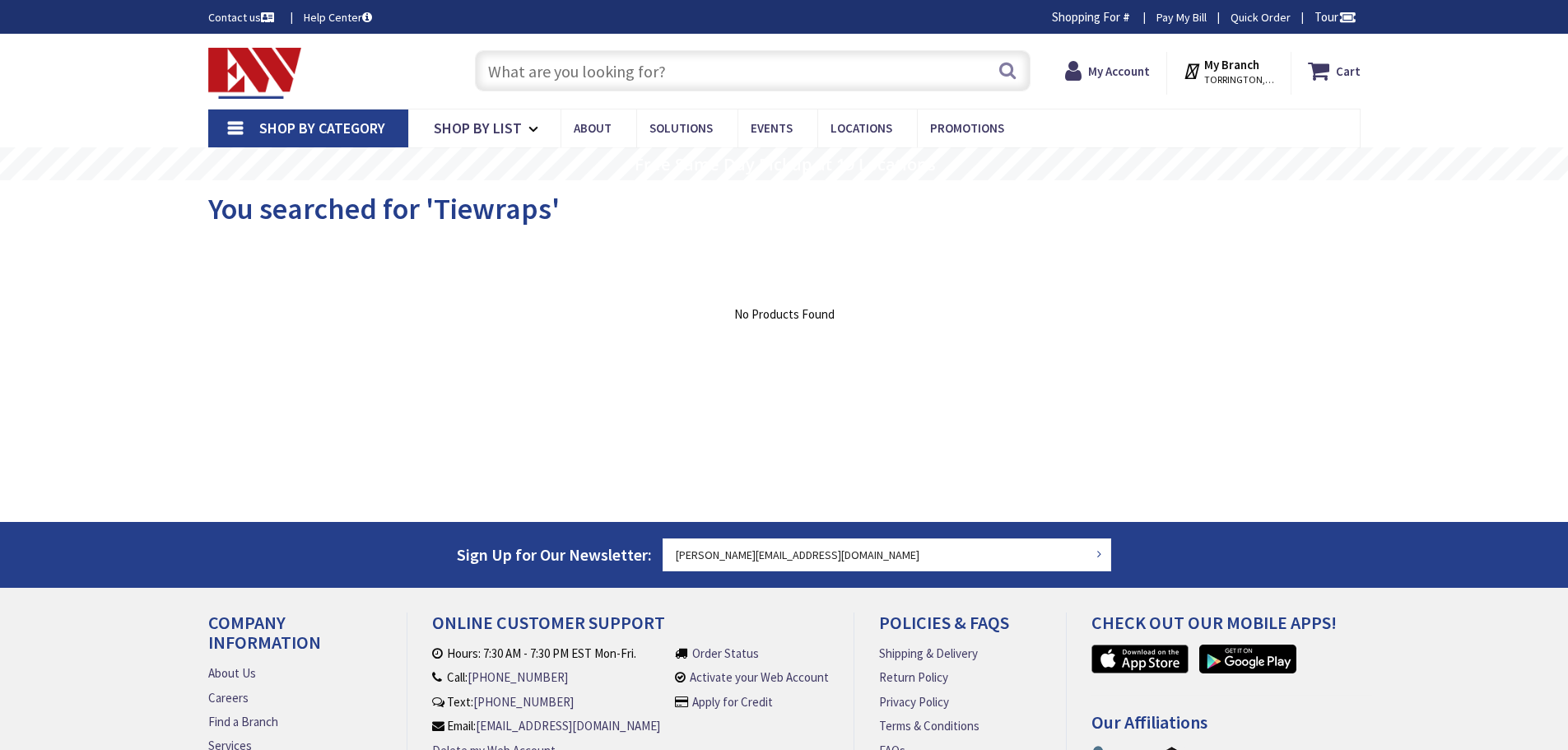
click at [538, 72] on input "text" at bounding box center [753, 71] width 556 height 42
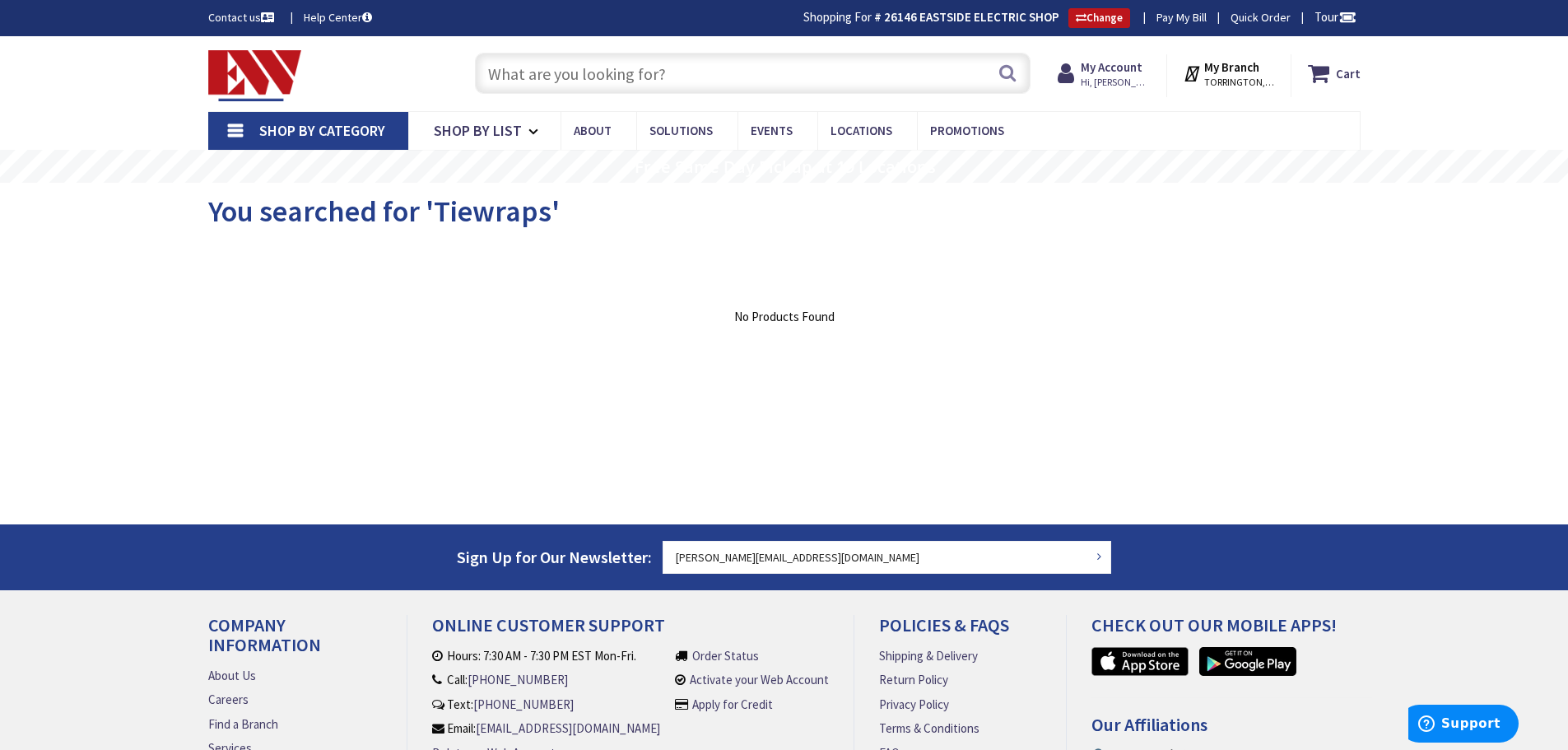
click at [568, 72] on input "text" at bounding box center [753, 73] width 556 height 42
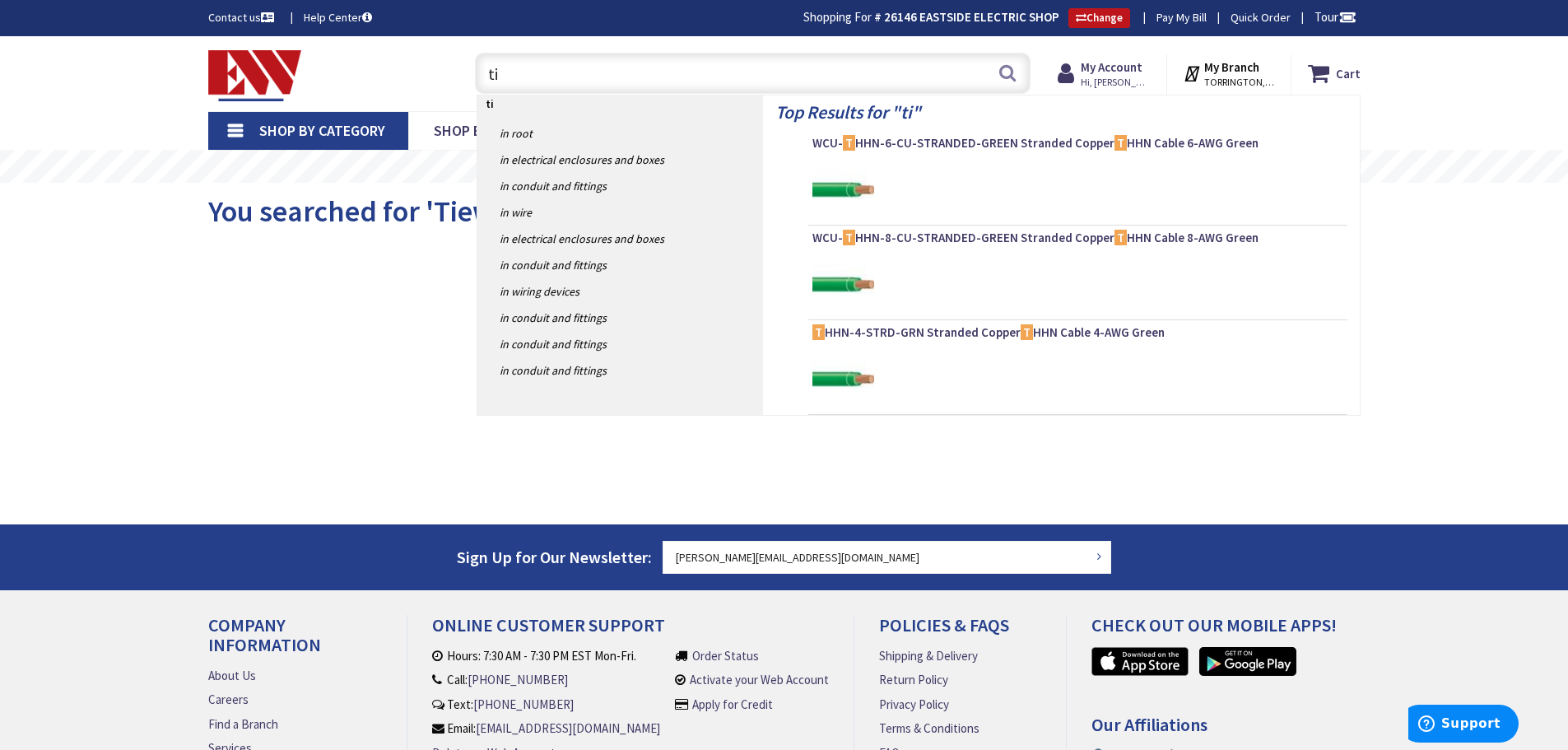
type input "tie"
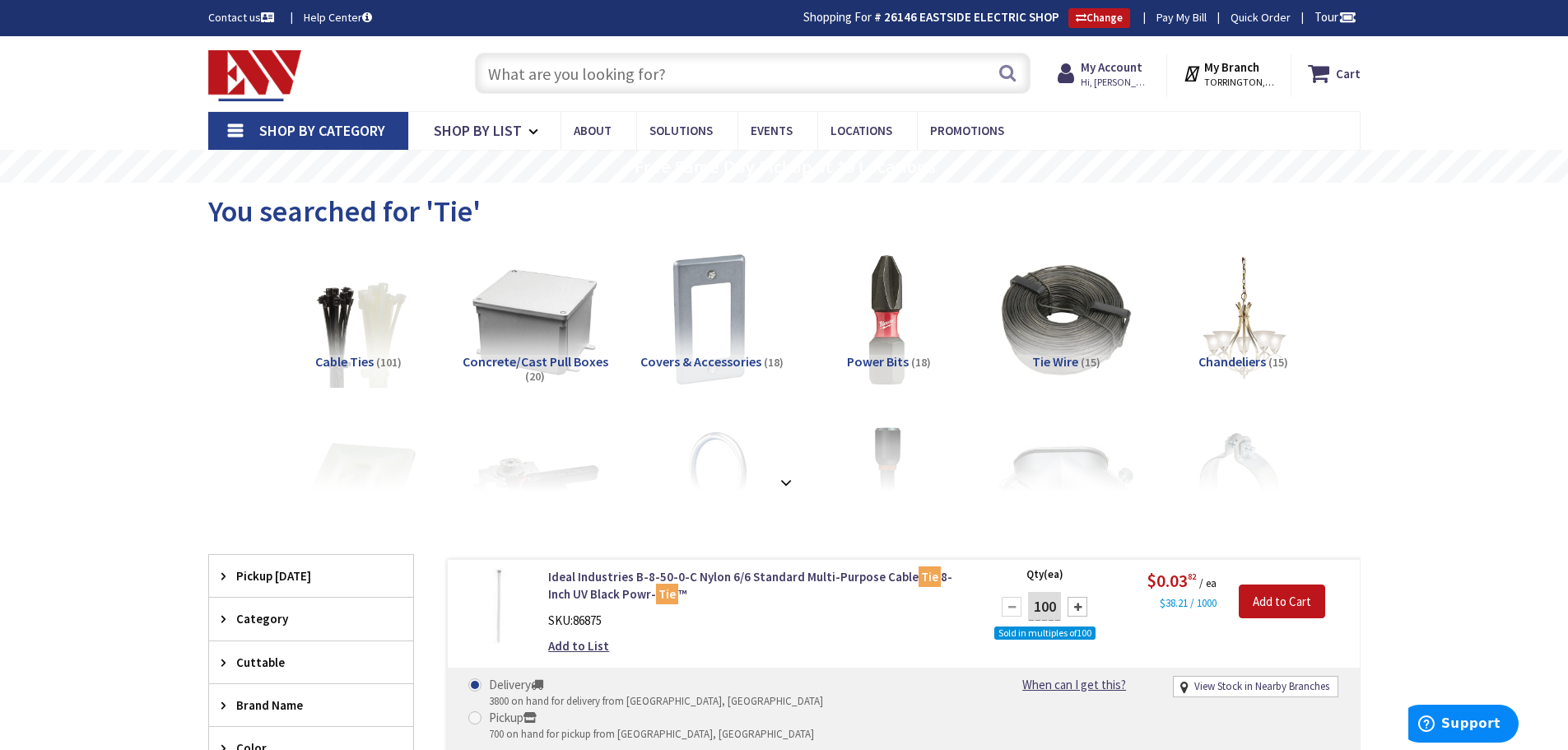
click at [595, 70] on input "text" at bounding box center [753, 73] width 556 height 42
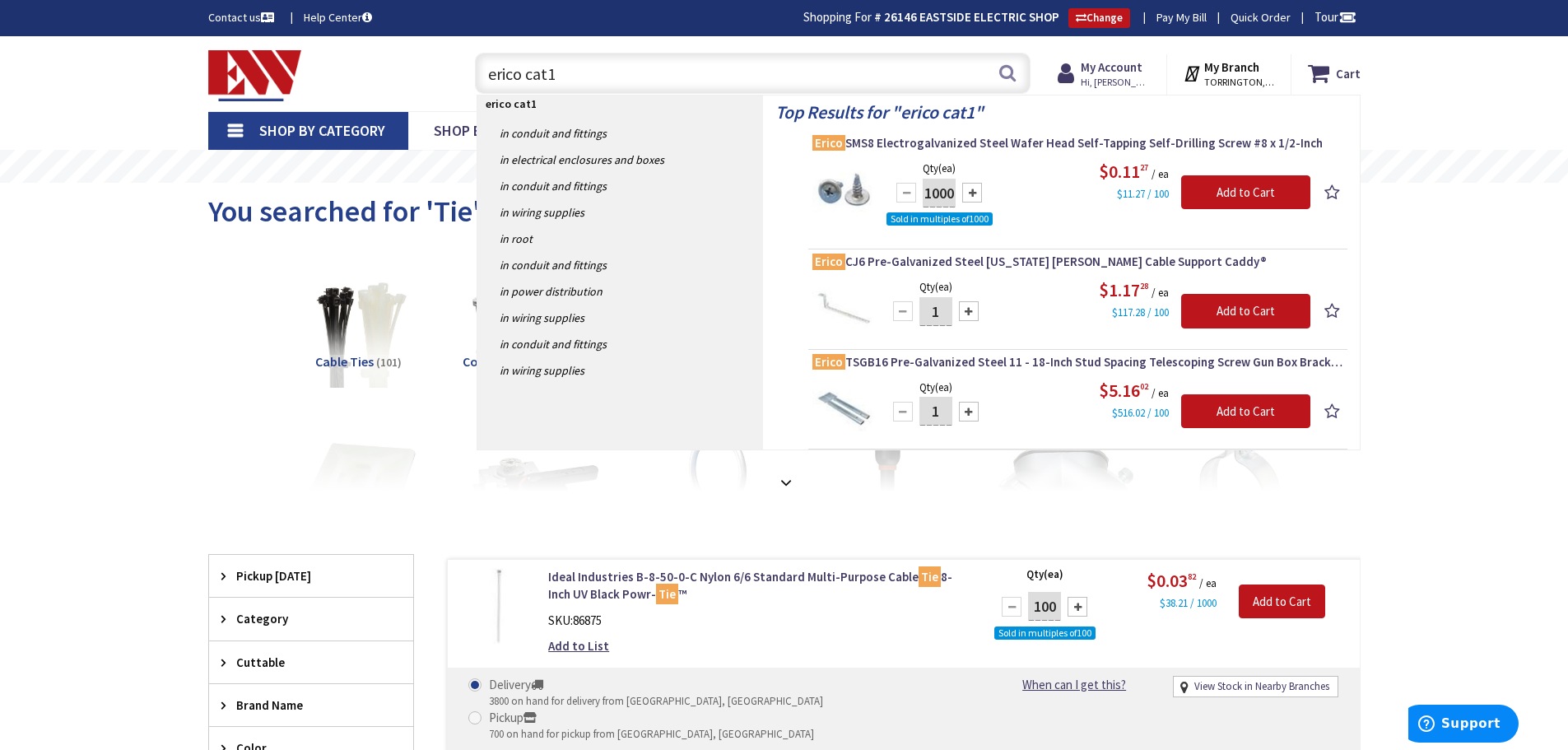
type input "erico cat12"
